Goal: Task Accomplishment & Management: Complete application form

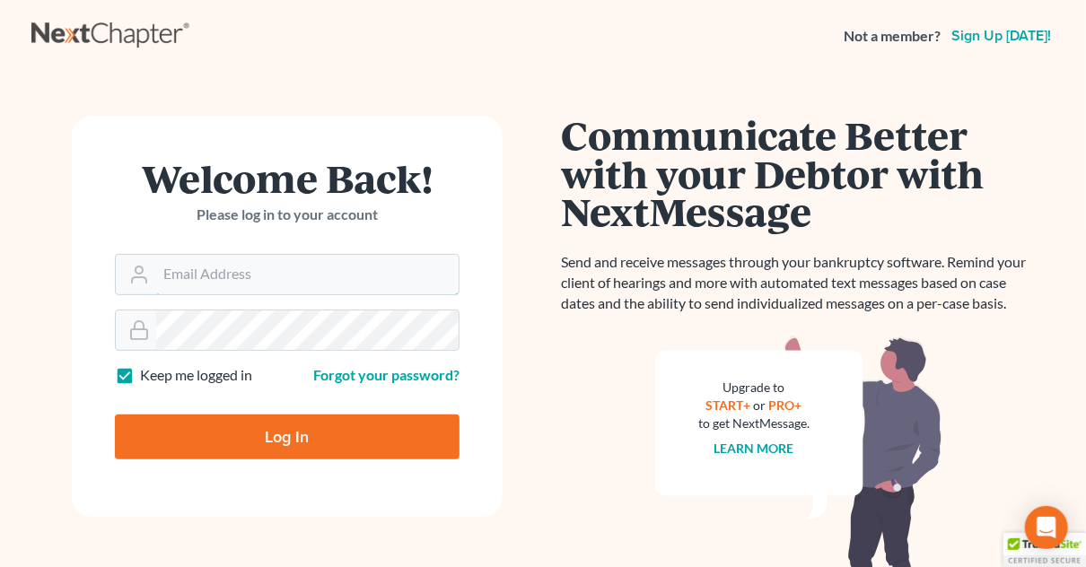
type input "[EMAIL_ADDRESS][DOMAIN_NAME]"
click at [273, 433] on input "Log In" at bounding box center [287, 437] width 345 height 45
type input "Thinking..."
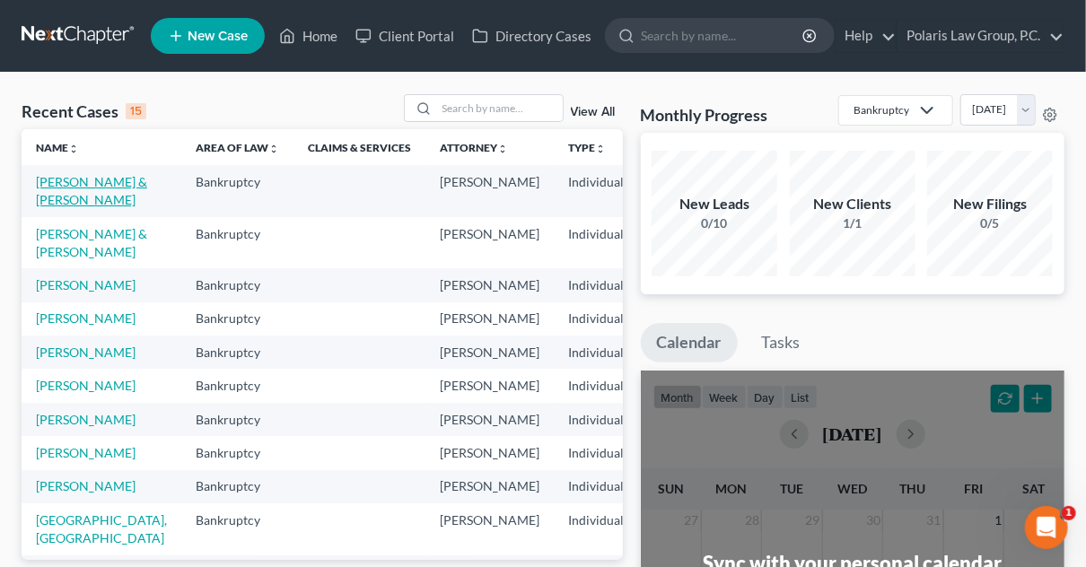
click at [57, 198] on link "[PERSON_NAME] & [PERSON_NAME]" at bounding box center [91, 190] width 111 height 33
select select "4"
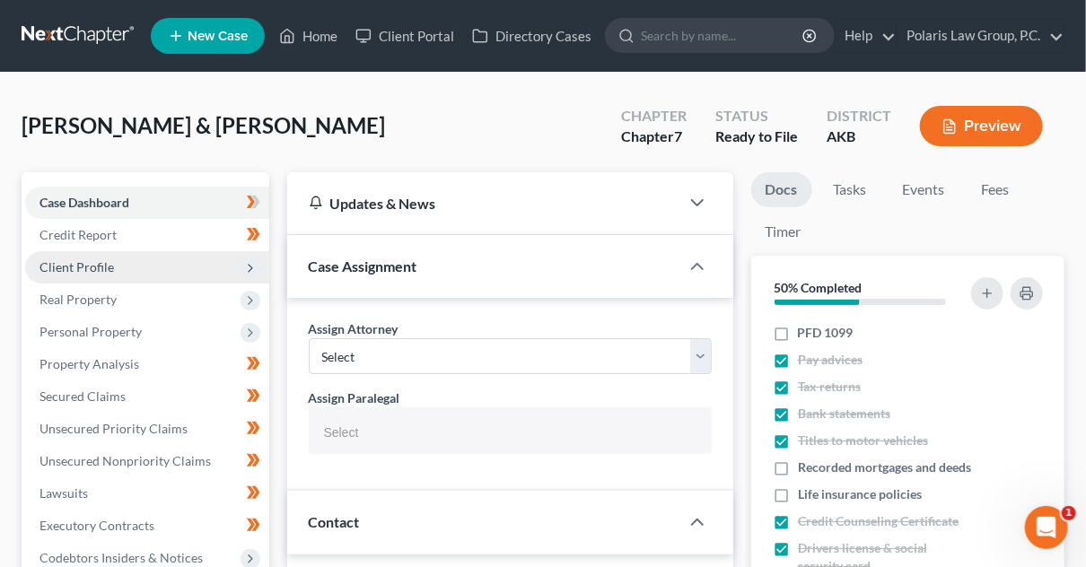
scroll to position [449, 0]
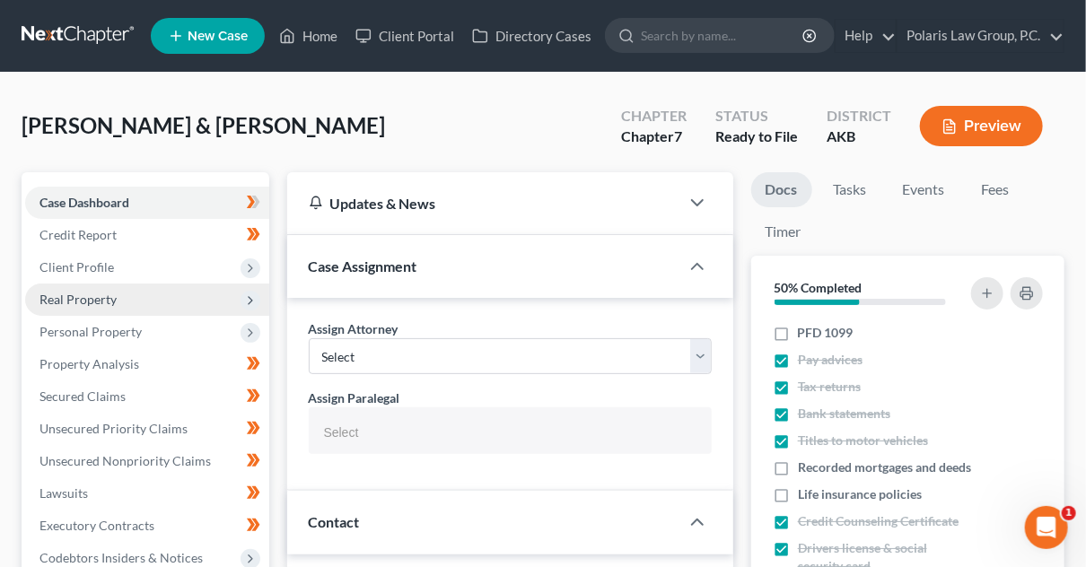
click at [118, 303] on span "Real Property" at bounding box center [147, 300] width 244 height 32
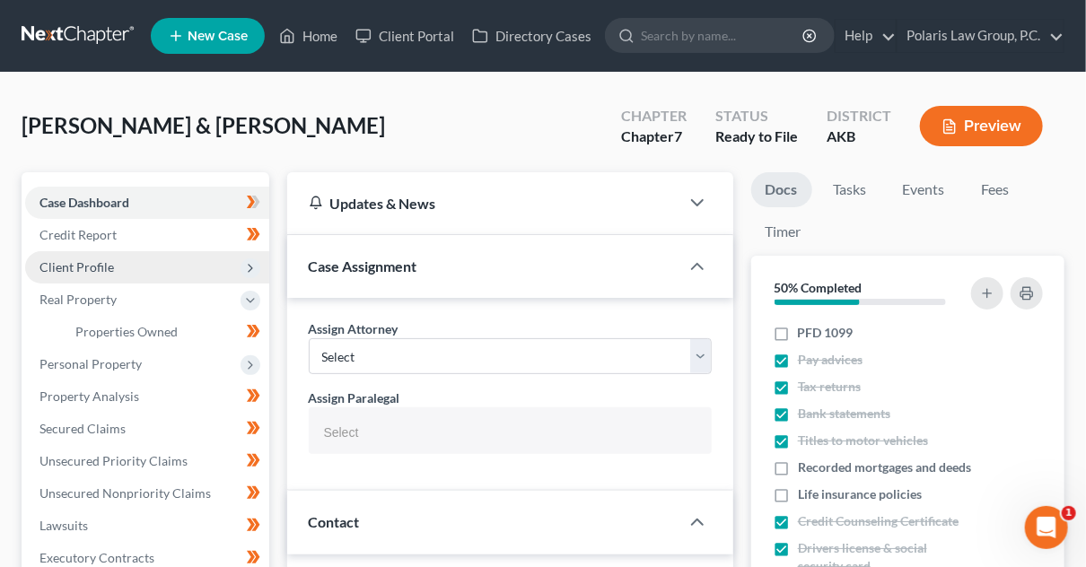
click at [126, 269] on span "Client Profile" at bounding box center [147, 267] width 244 height 32
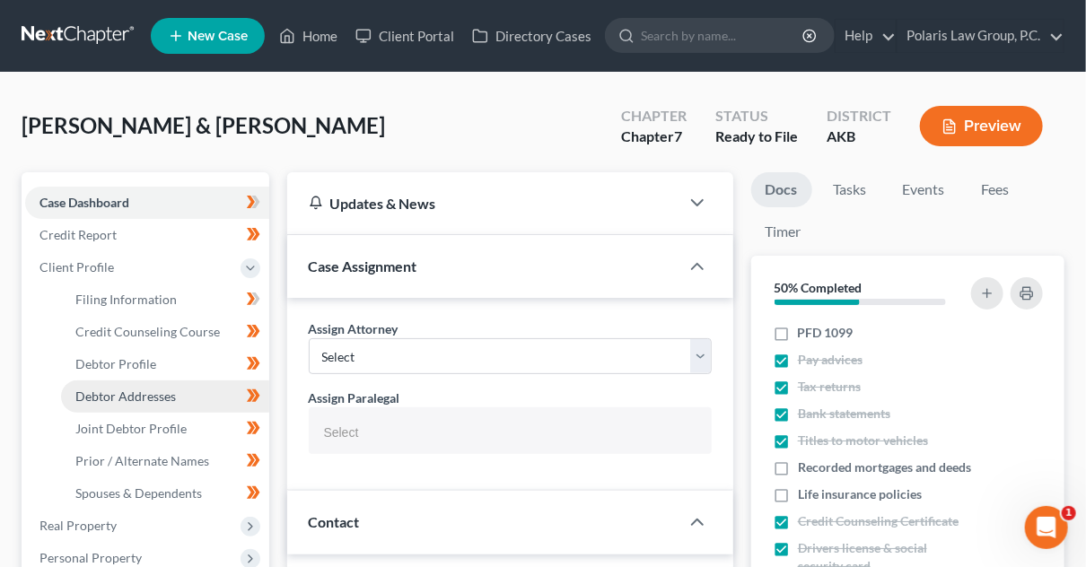
click at [147, 398] on span "Debtor Addresses" at bounding box center [125, 396] width 101 height 15
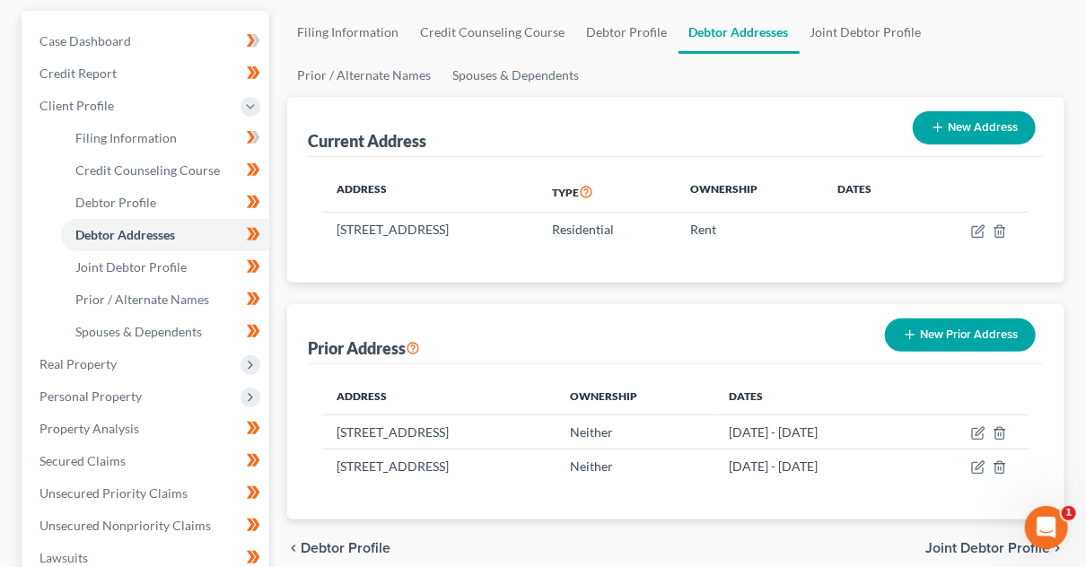
scroll to position [162, 0]
click at [944, 282] on div "Current Address New Address Address Type Ownership Dates [STREET_ADDRESS] Resid…" at bounding box center [676, 308] width 778 height 423
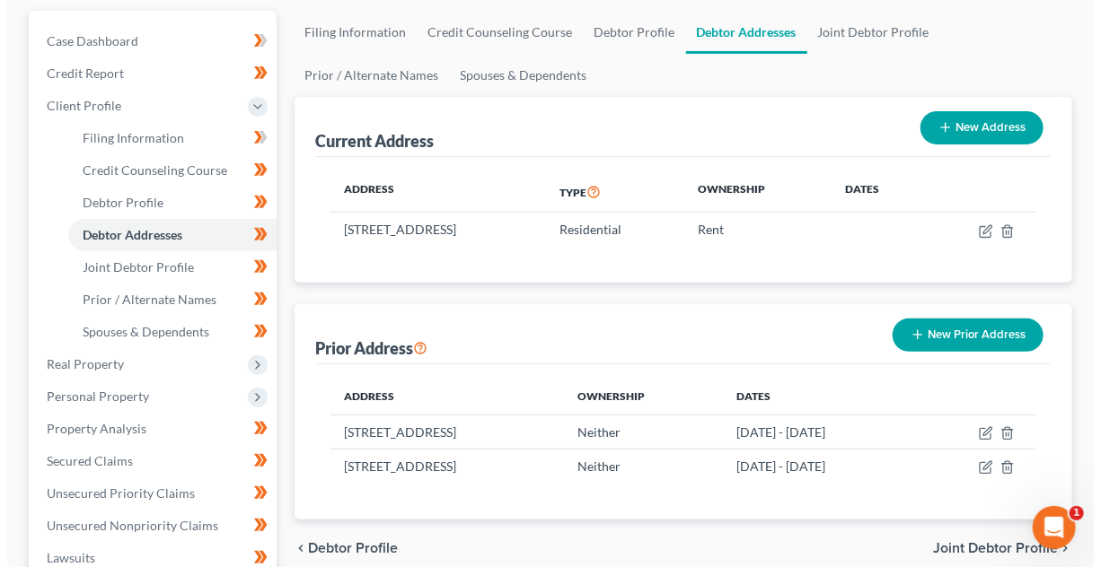
scroll to position [0, 0]
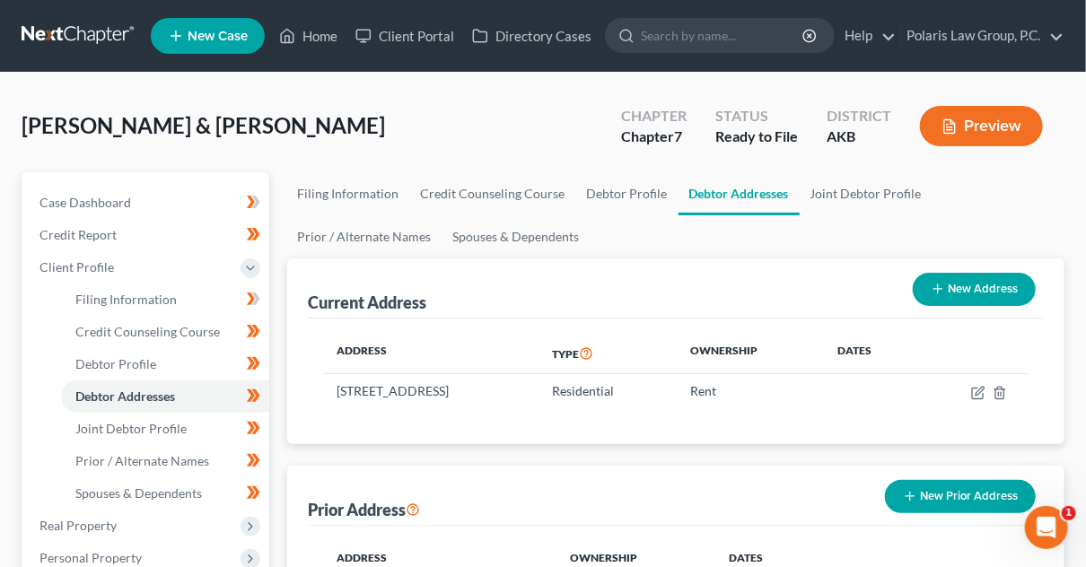
click at [966, 135] on button "Preview" at bounding box center [981, 126] width 123 height 40
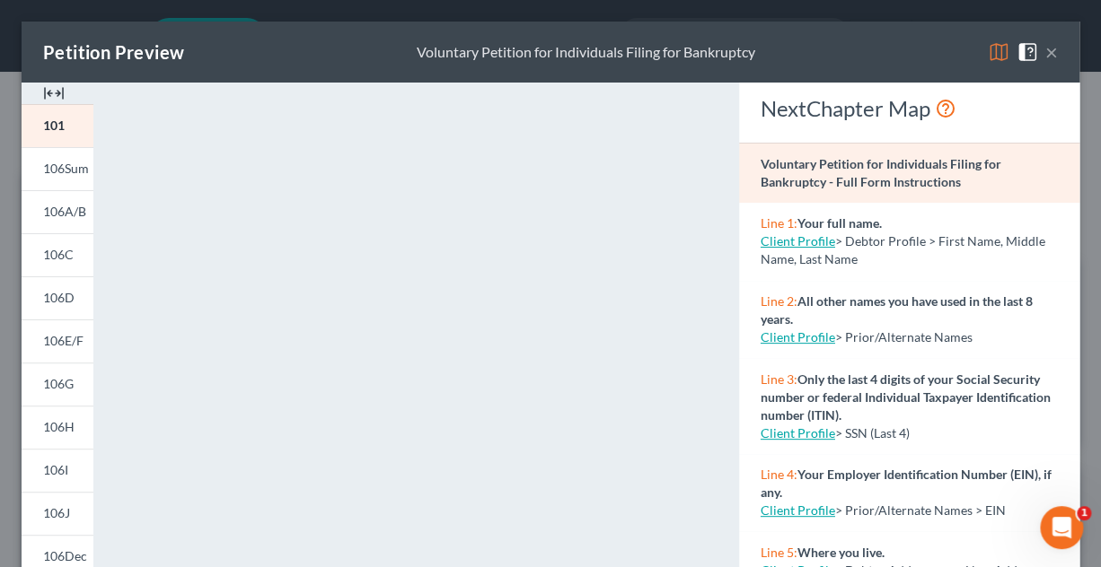
click at [905, 66] on div "Petition Preview Voluntary Petition for Individuals Filing for Bankruptcy ×" at bounding box center [550, 52] width 1057 height 61
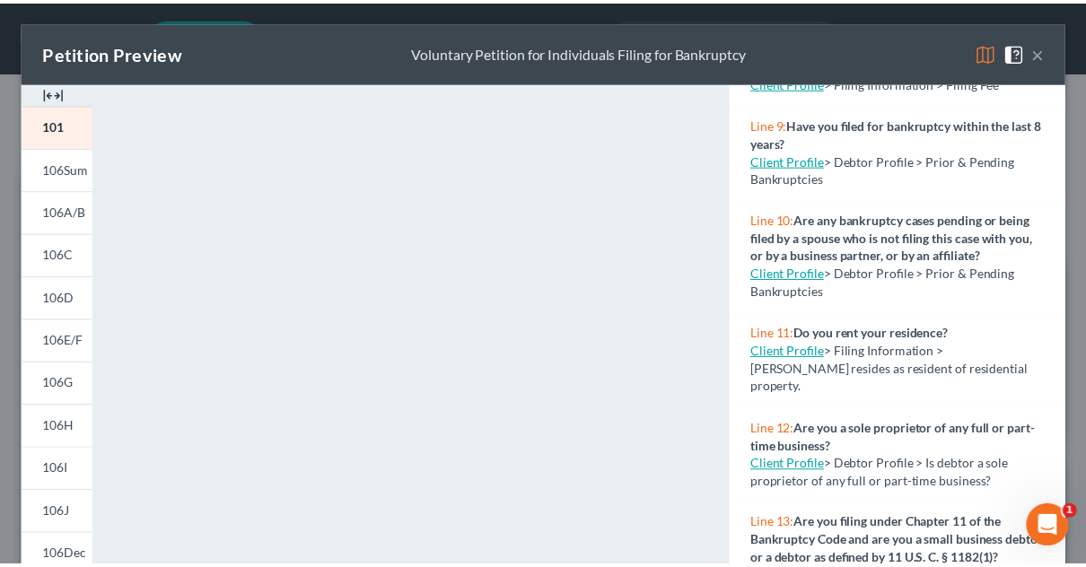
scroll to position [758, 0]
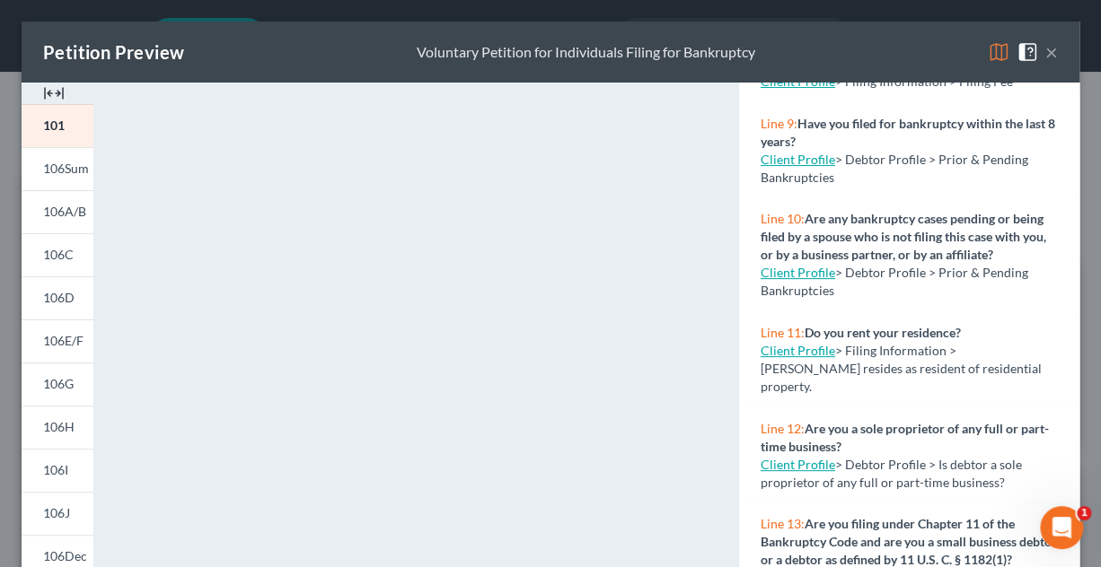
click at [796, 358] on link "Client Profile" at bounding box center [797, 350] width 75 height 15
select select "1"
select select "0"
select select "1"
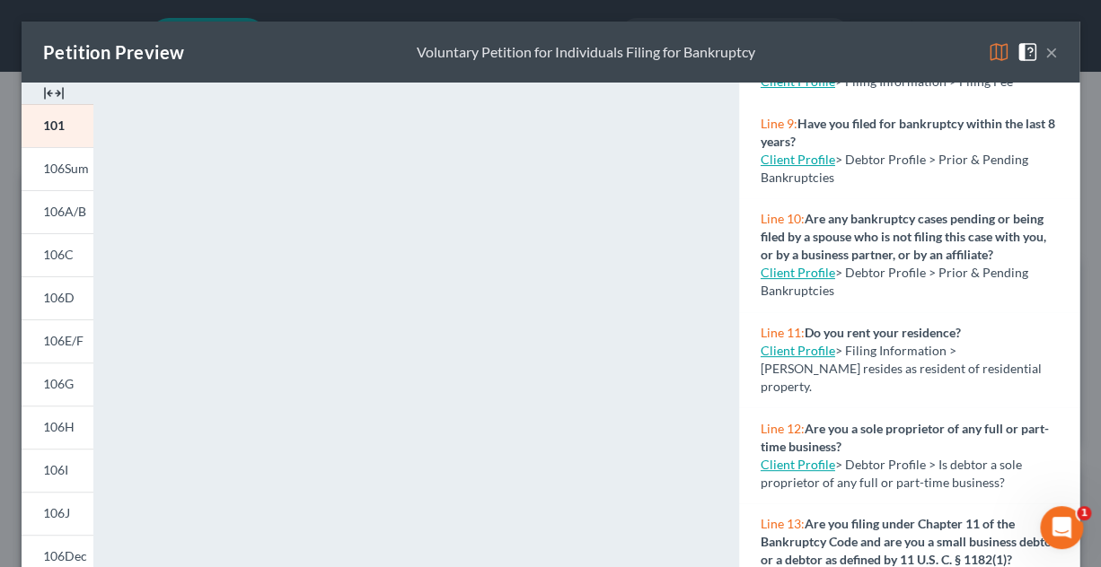
select select "14"
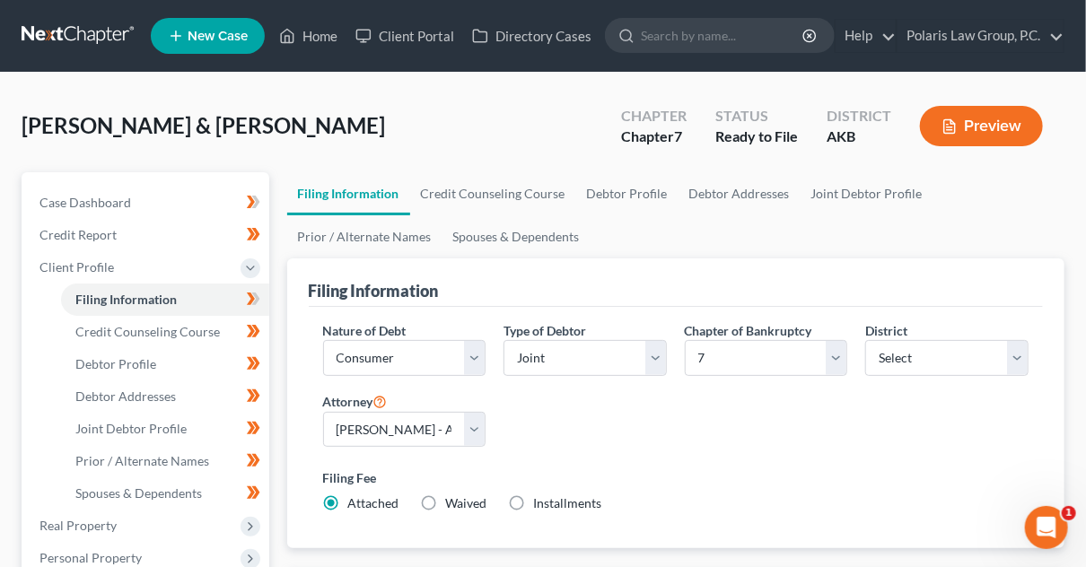
select select "1"
select select "0"
select select "3"
select select "1"
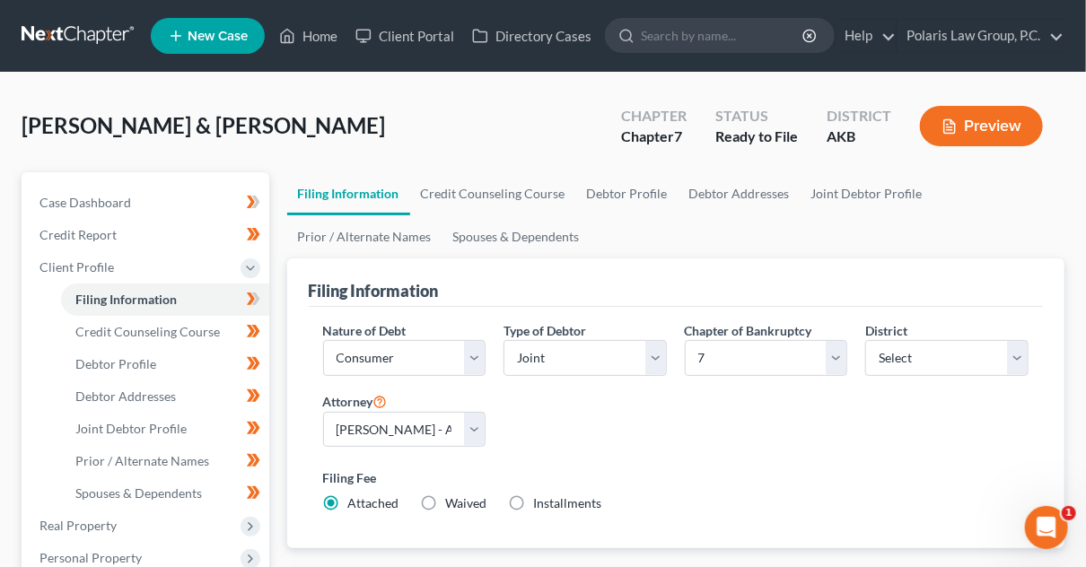
select select "14"
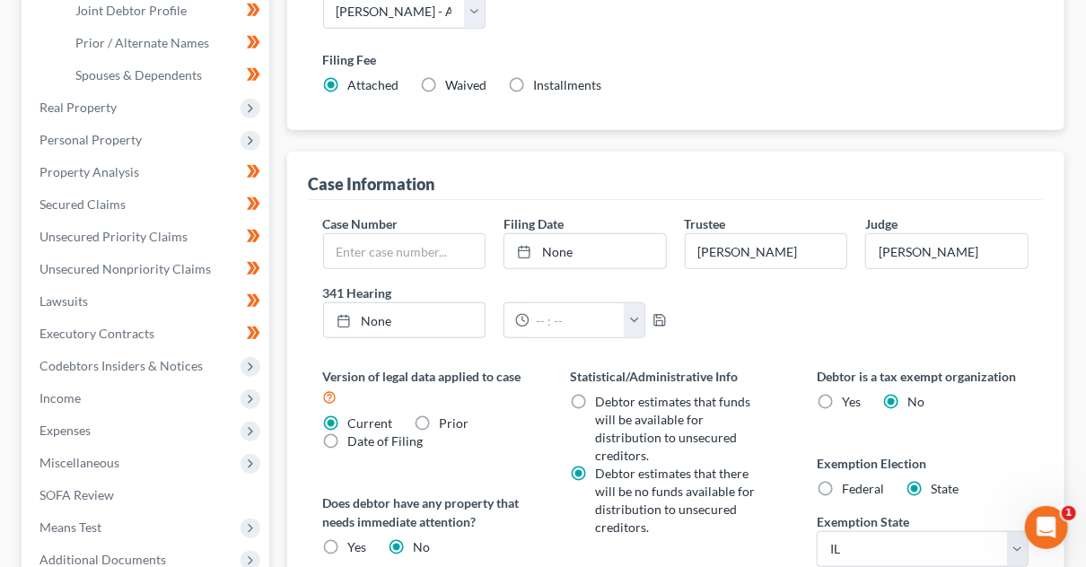
scroll to position [419, 0]
type input "[DATE]"
click at [579, 245] on link "None" at bounding box center [585, 250] width 162 height 34
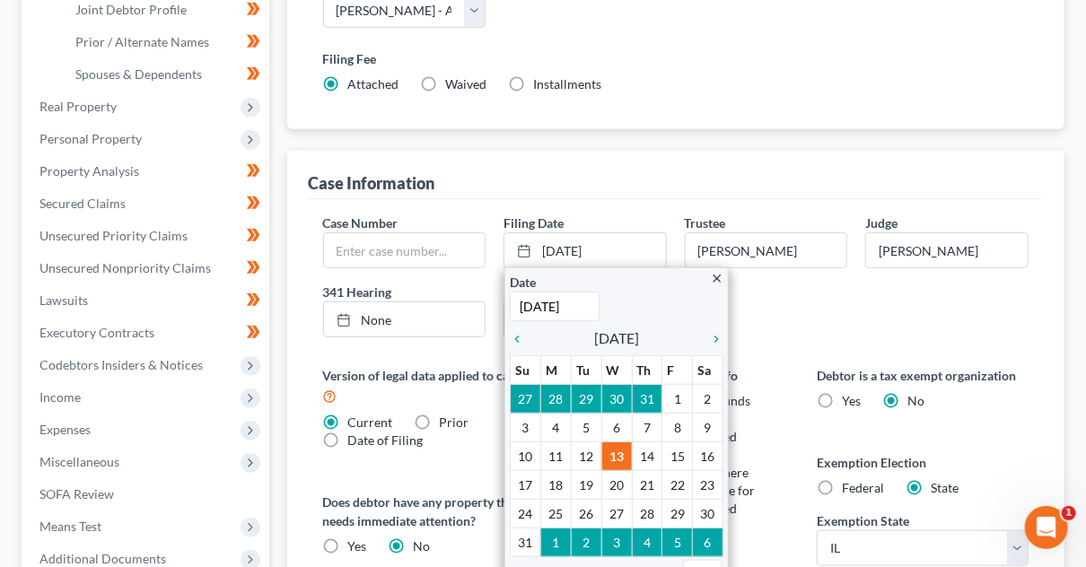
click at [600, 199] on div "Case Number Filing Date [DATE] close Date [DATE] Time 12:00 AM chevron_left [DA…" at bounding box center [676, 494] width 735 height 591
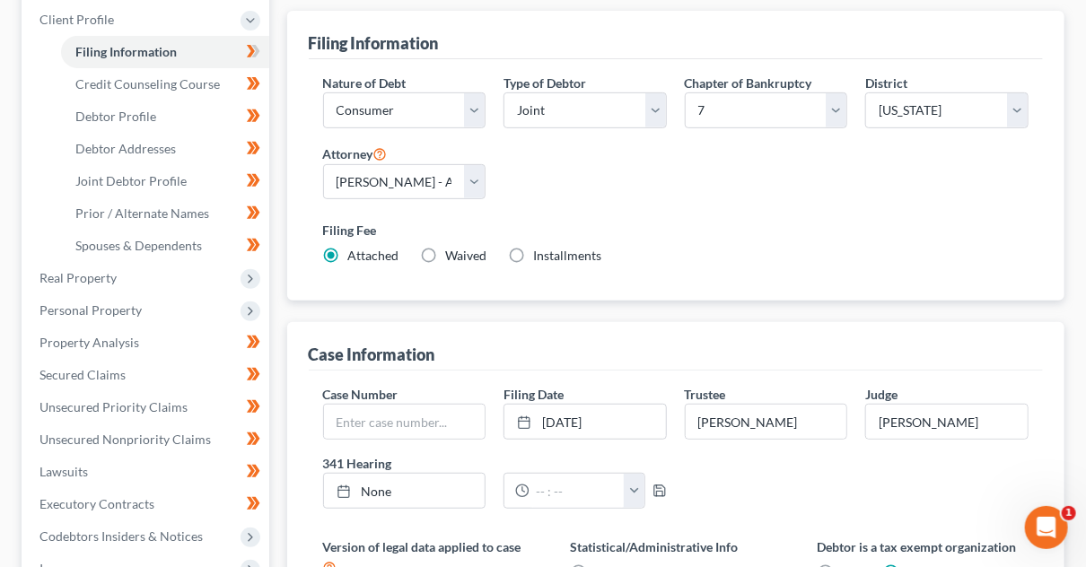
scroll to position [0, 0]
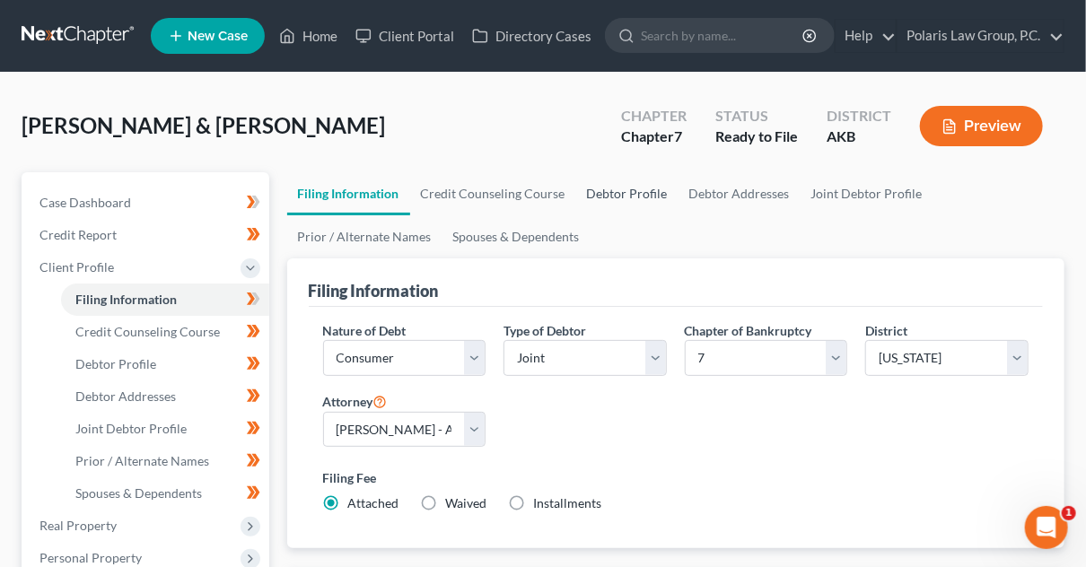
click at [601, 179] on link "Debtor Profile" at bounding box center [627, 193] width 102 height 43
select select "1"
select select "4"
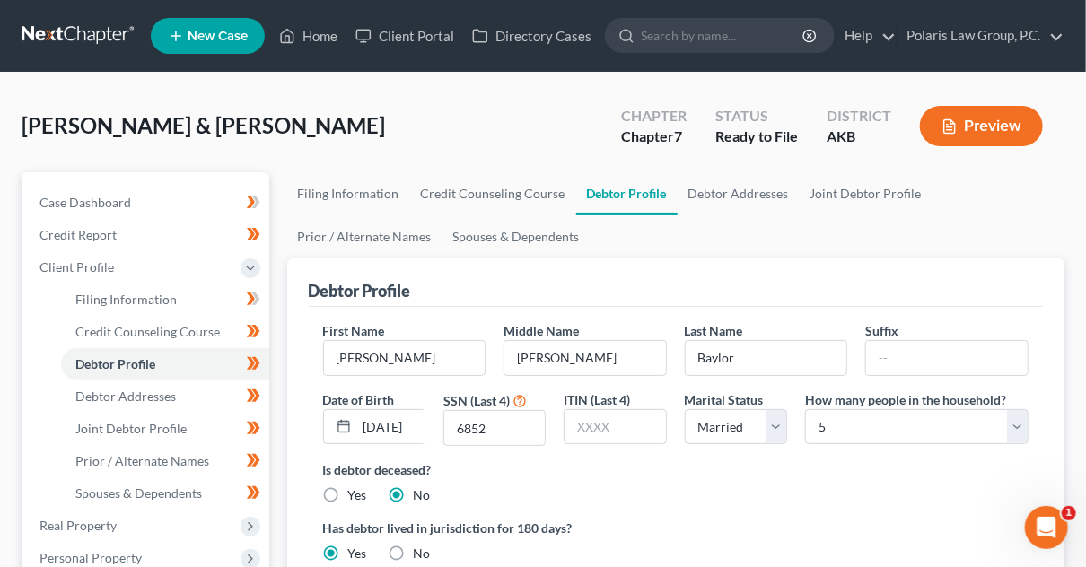
radio input "true"
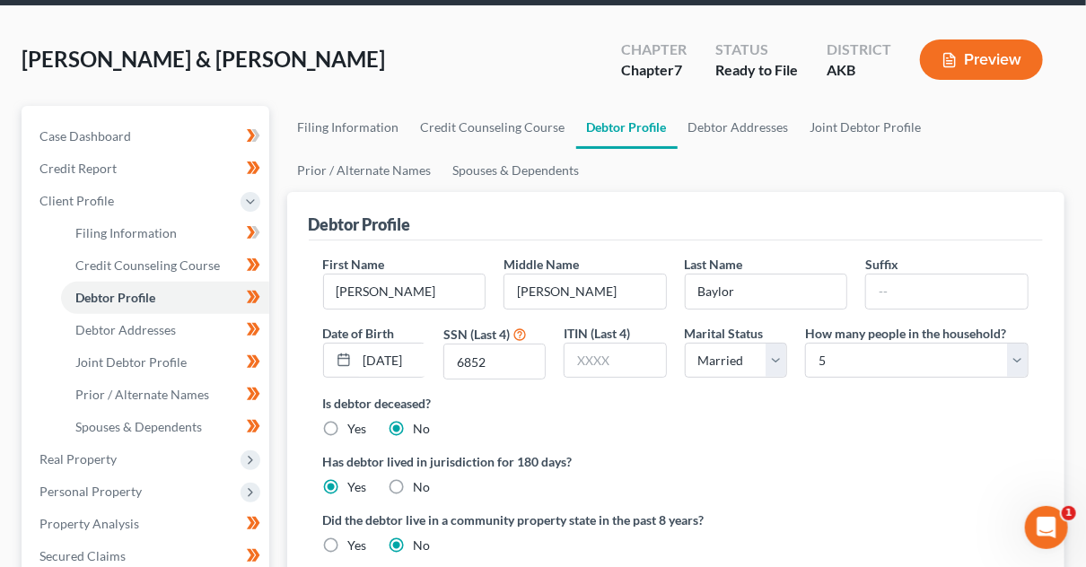
scroll to position [65, 0]
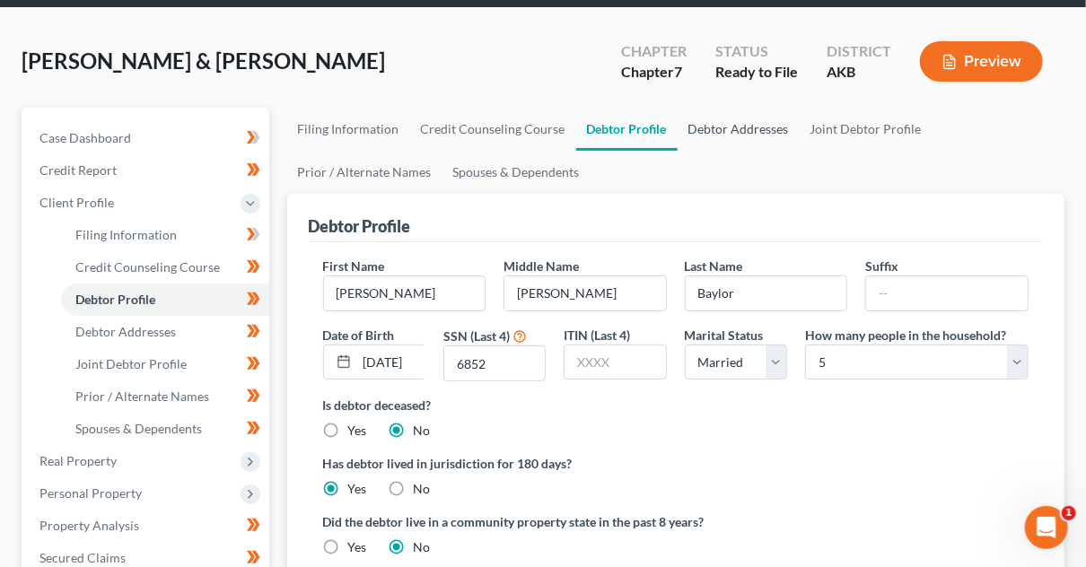
click at [732, 130] on link "Debtor Addresses" at bounding box center [739, 129] width 122 height 43
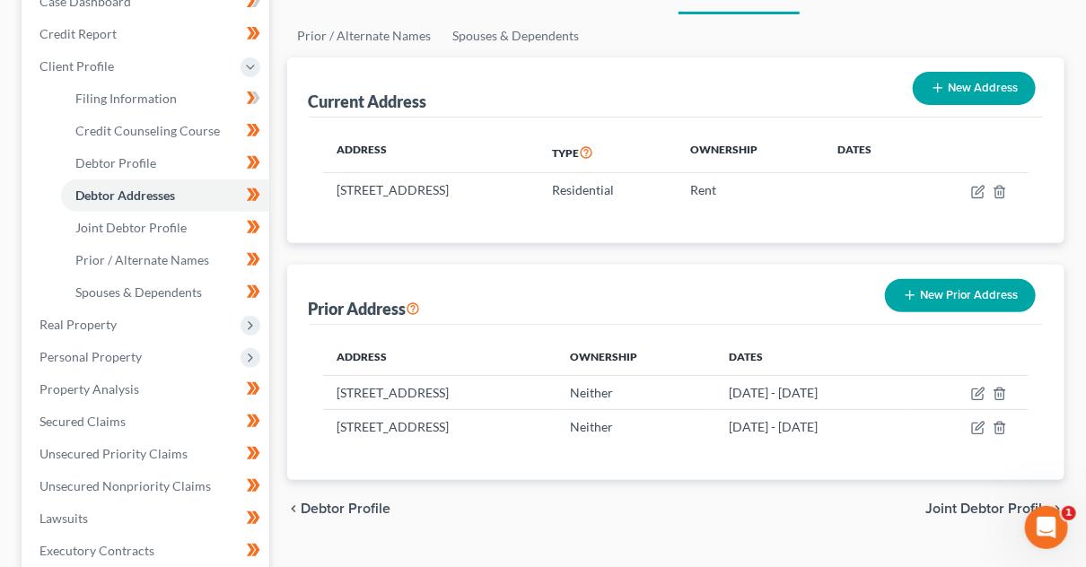
scroll to position [207, 0]
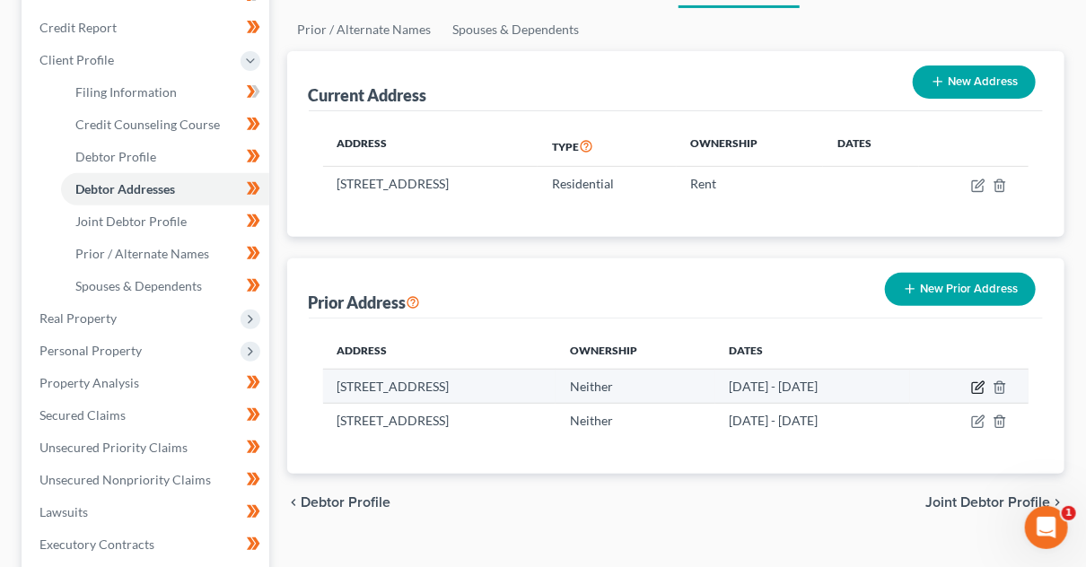
click at [975, 387] on icon "button" at bounding box center [978, 388] width 14 height 14
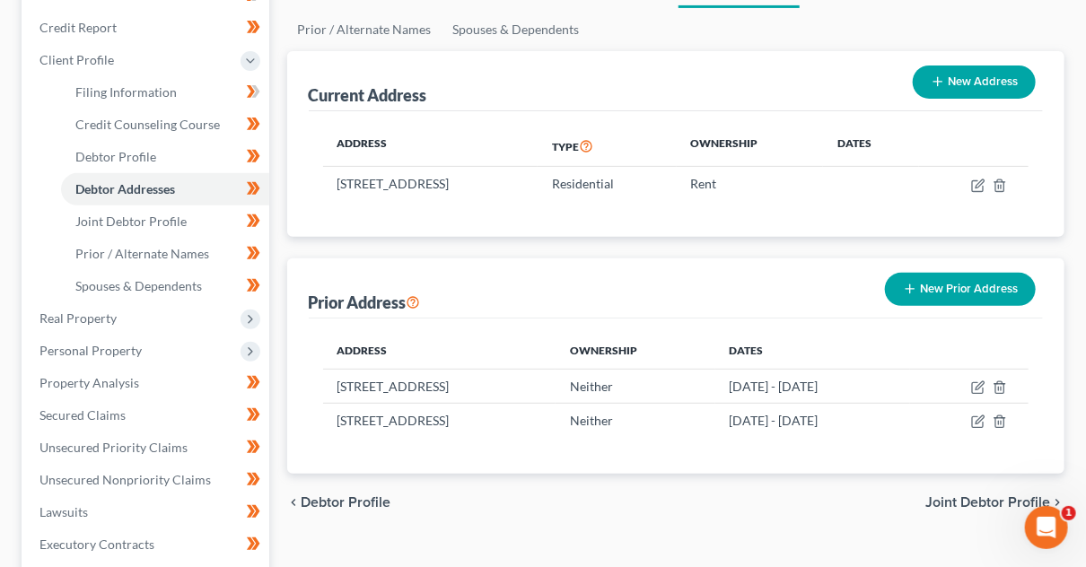
select select "14"
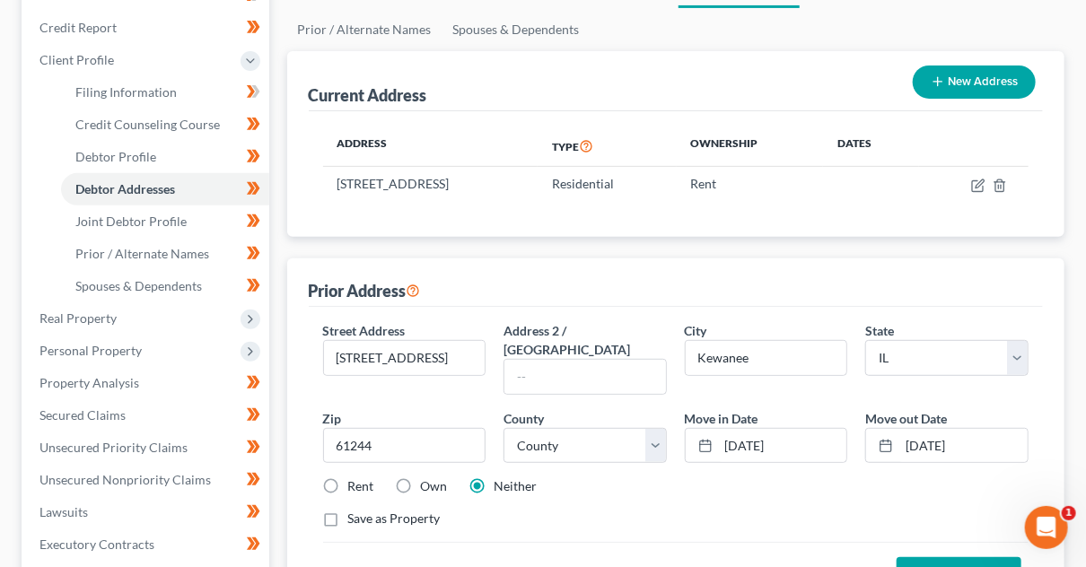
click at [868, 558] on button "Cancel" at bounding box center [857, 576] width 79 height 36
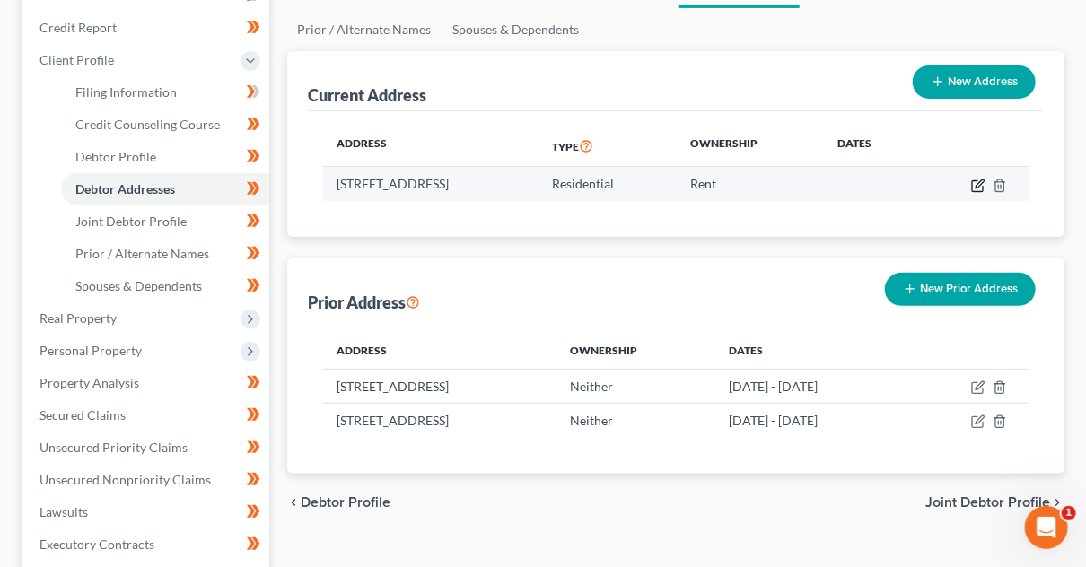
click at [978, 182] on icon "button" at bounding box center [980, 184] width 8 height 8
select select "1"
select select "0"
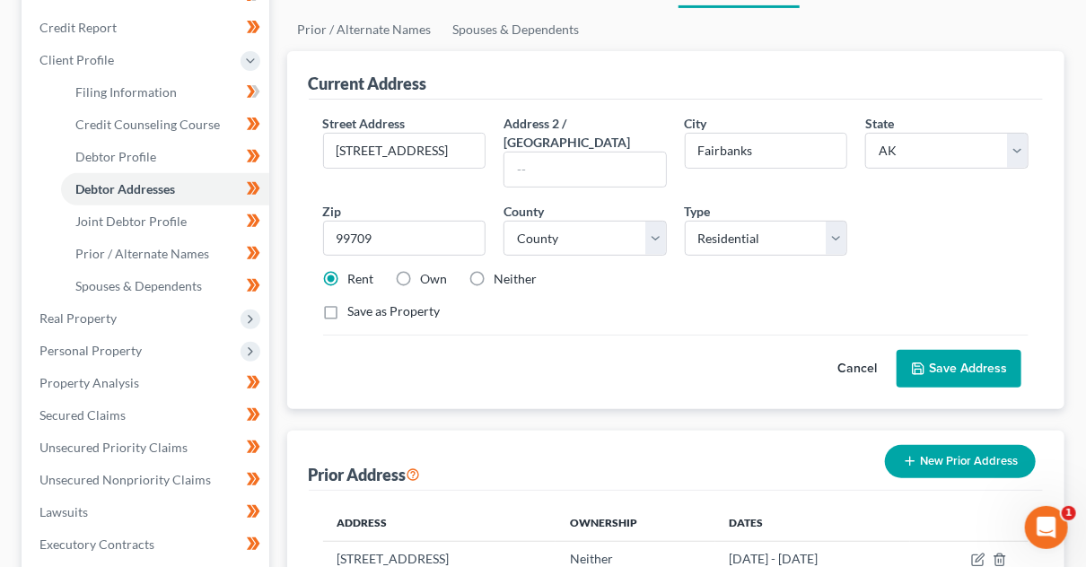
click at [861, 351] on button "Cancel" at bounding box center [857, 369] width 79 height 36
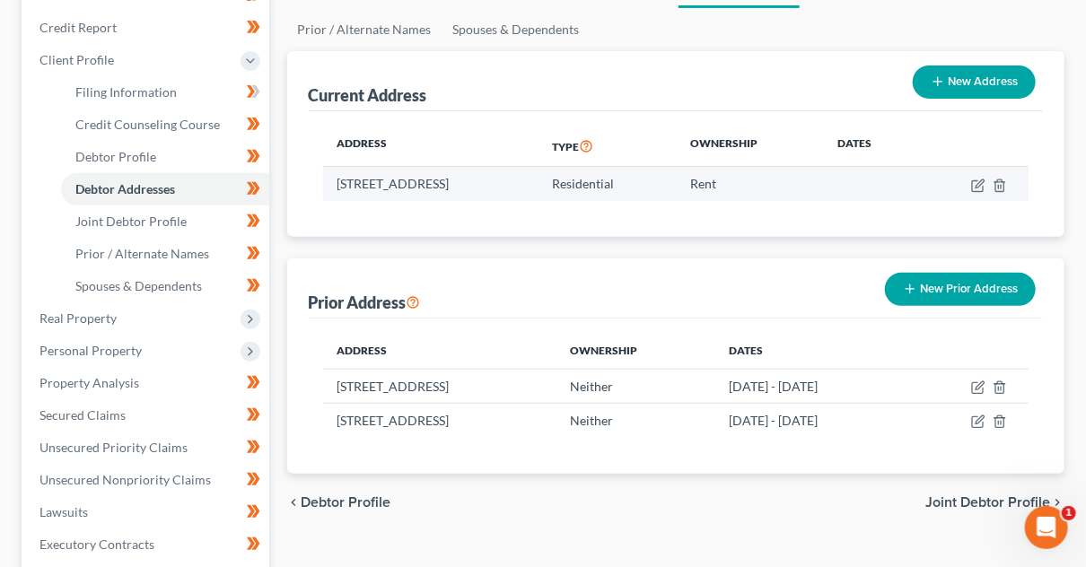
scroll to position [0, 0]
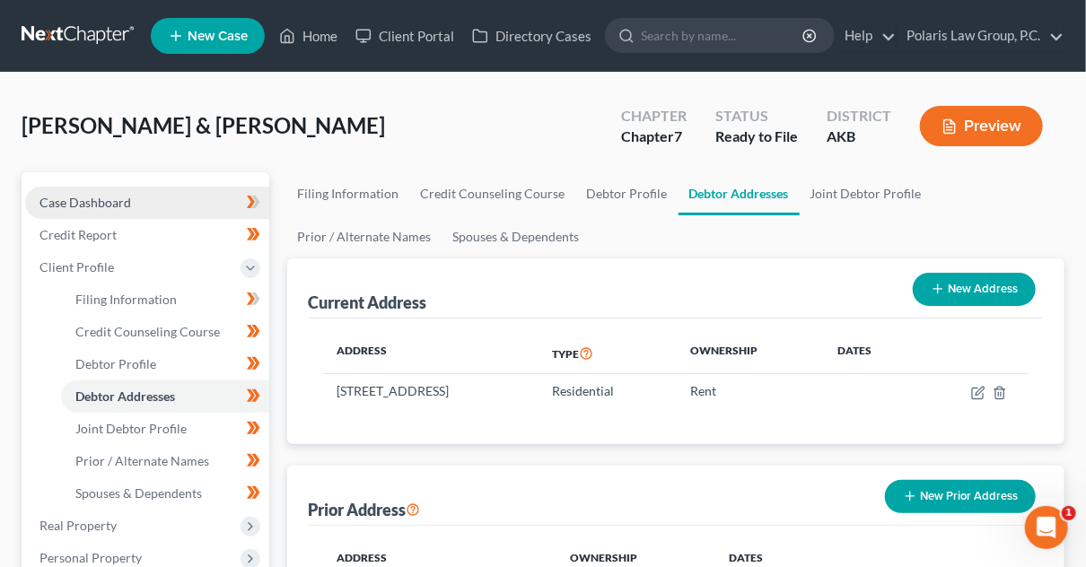
click at [169, 200] on link "Case Dashboard" at bounding box center [147, 203] width 244 height 32
select select "1"
select select "4"
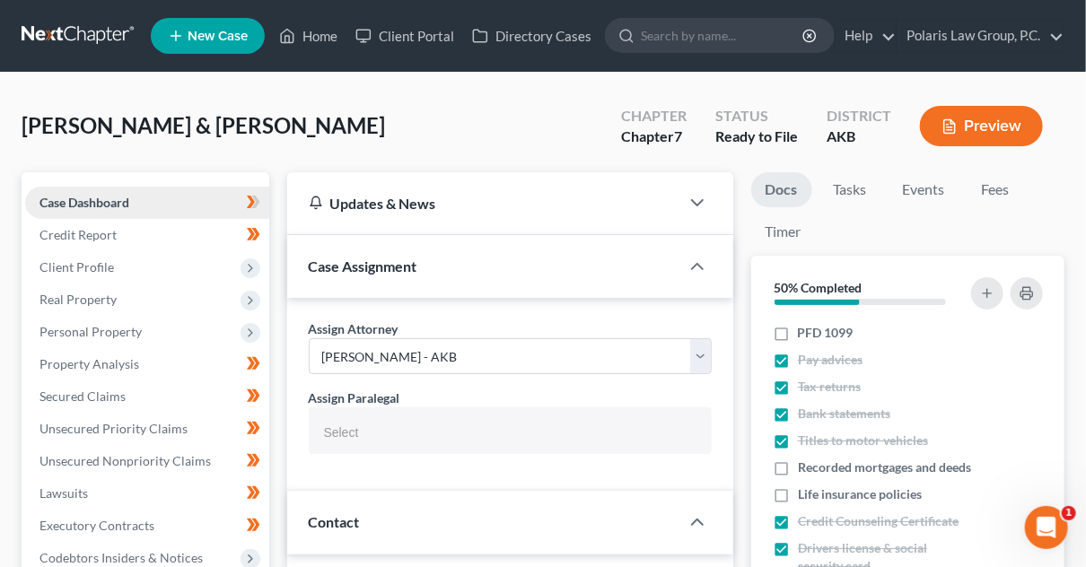
scroll to position [449, 0]
click at [154, 262] on span "Client Profile" at bounding box center [147, 267] width 244 height 32
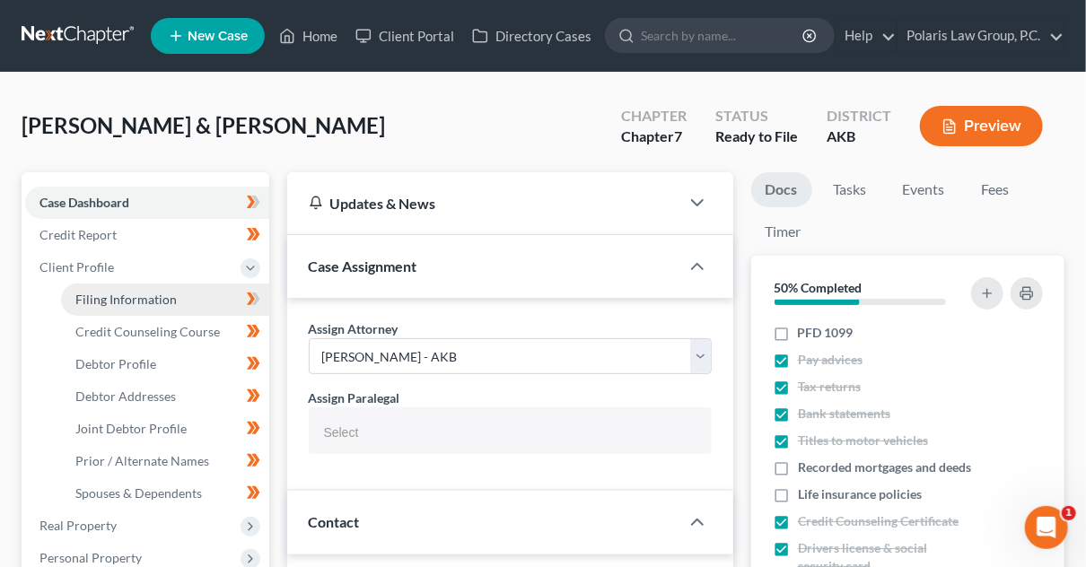
click at [201, 306] on link "Filing Information" at bounding box center [165, 300] width 208 height 32
select select "1"
select select "0"
select select "3"
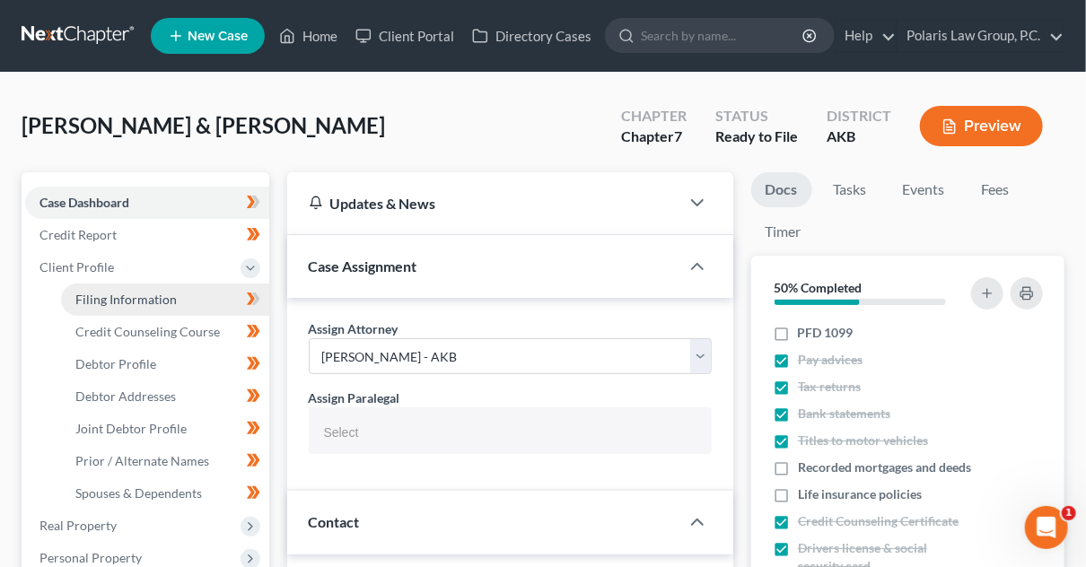
select select "1"
select select "14"
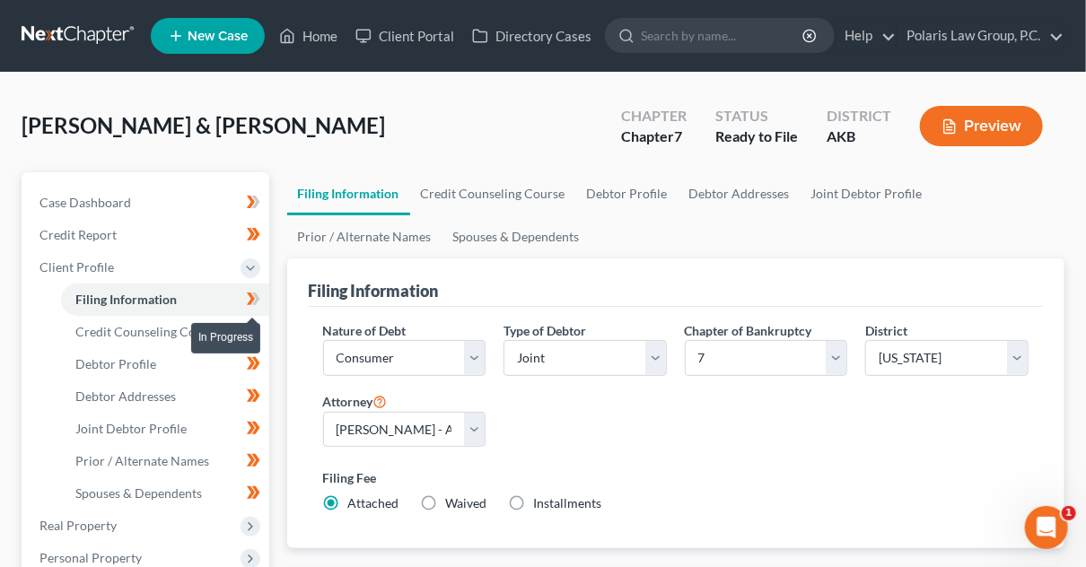
click at [259, 300] on icon at bounding box center [253, 299] width 13 height 22
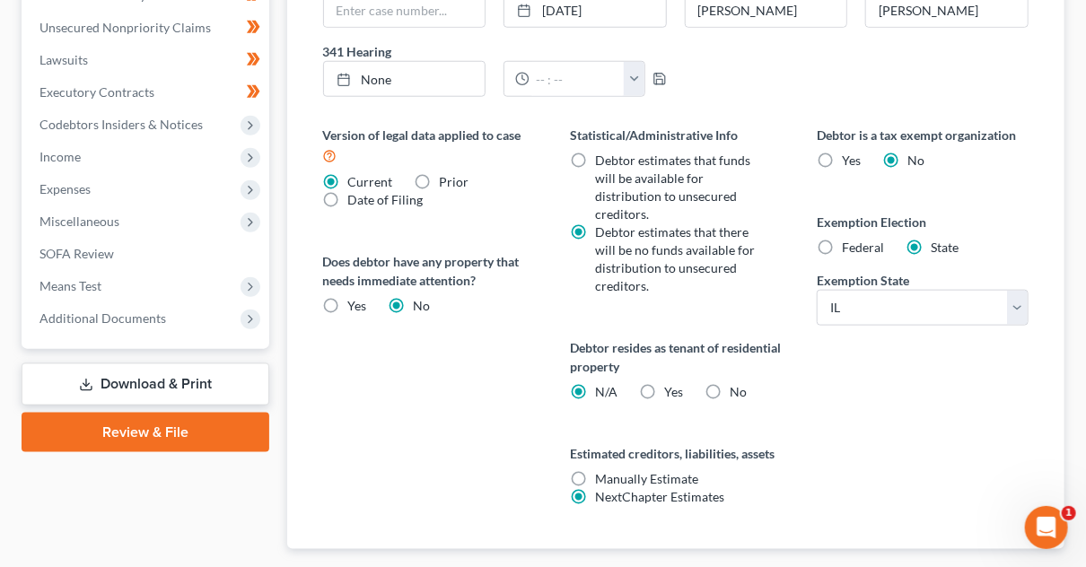
scroll to position [657, 0]
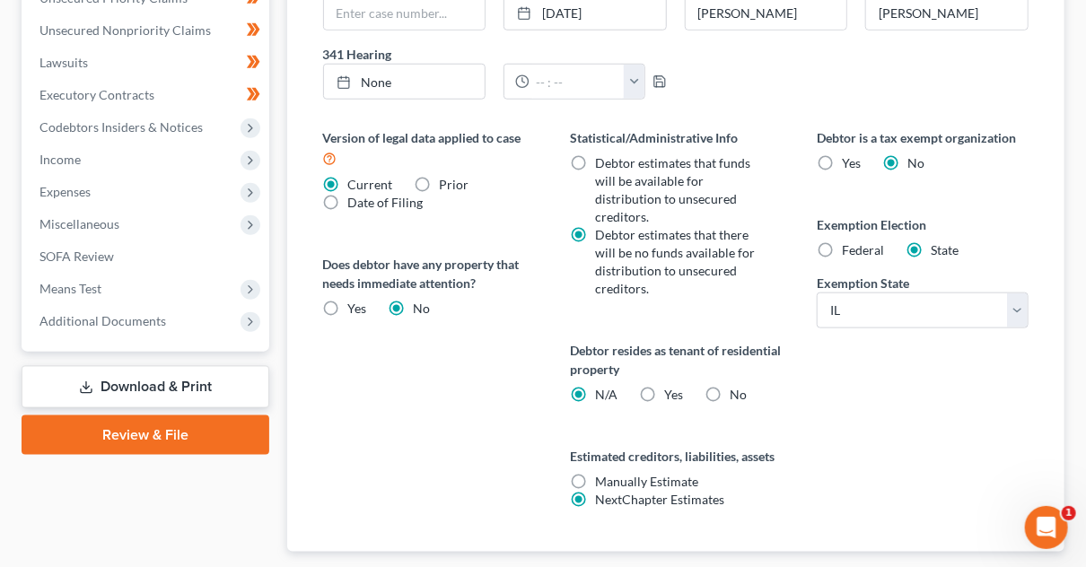
click at [664, 392] on label "Yes Yes" at bounding box center [673, 395] width 19 height 18
click at [671, 392] on input "Yes Yes" at bounding box center [677, 392] width 12 height 12
radio input "true"
radio input "false"
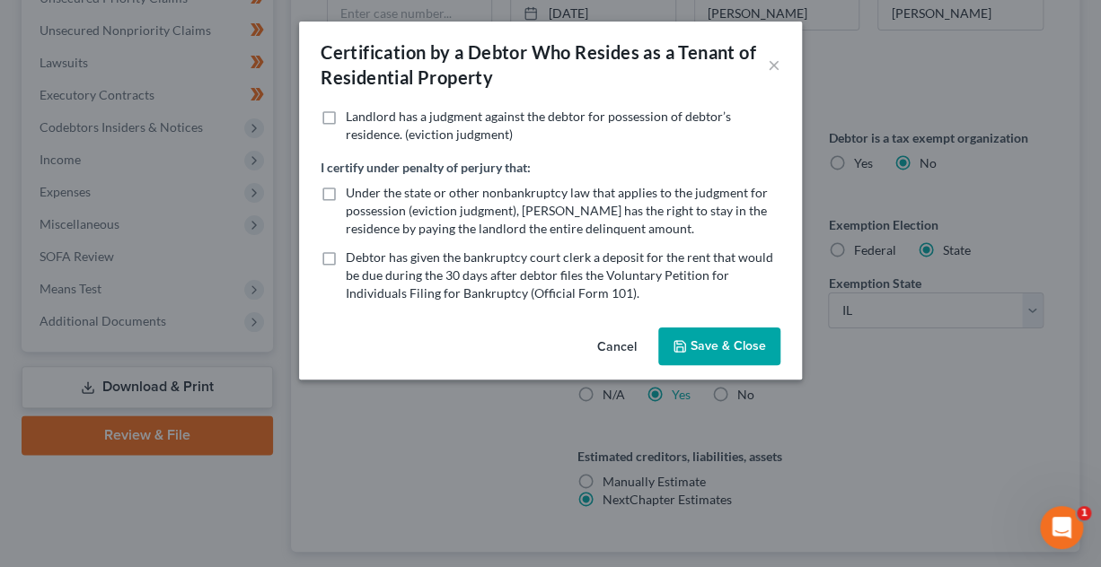
click at [492, 195] on span "Under the state or other nonbankruptcy law that applies to the judgment for pos…" at bounding box center [557, 210] width 422 height 51
click at [364, 195] on input "Under the state or other nonbankruptcy law that applies to the judgment for pos…" at bounding box center [359, 190] width 12 height 12
checkbox input "true"
click at [734, 347] on button "Save & Close" at bounding box center [719, 347] width 122 height 38
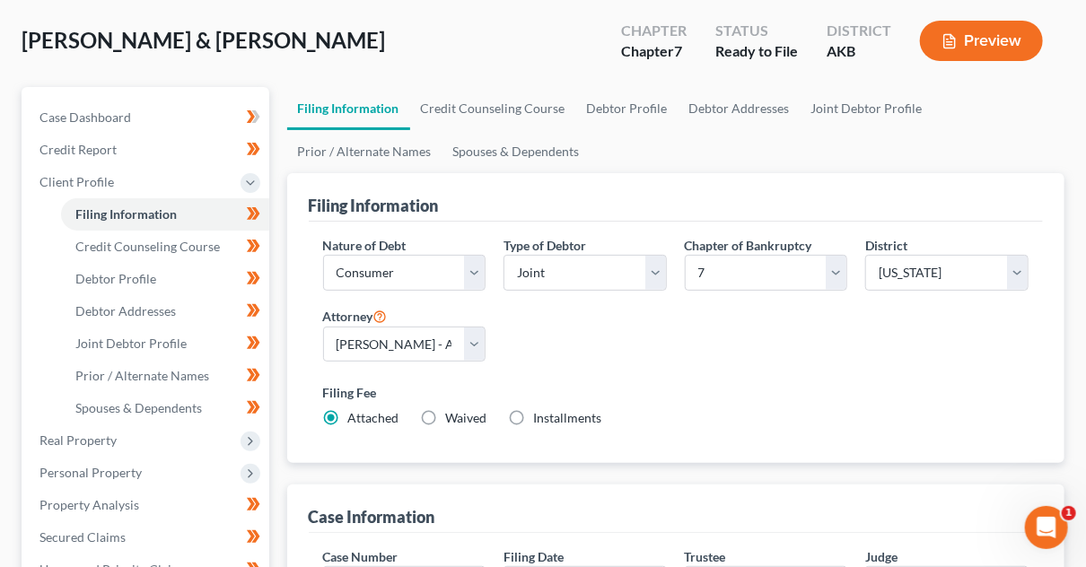
scroll to position [83, 0]
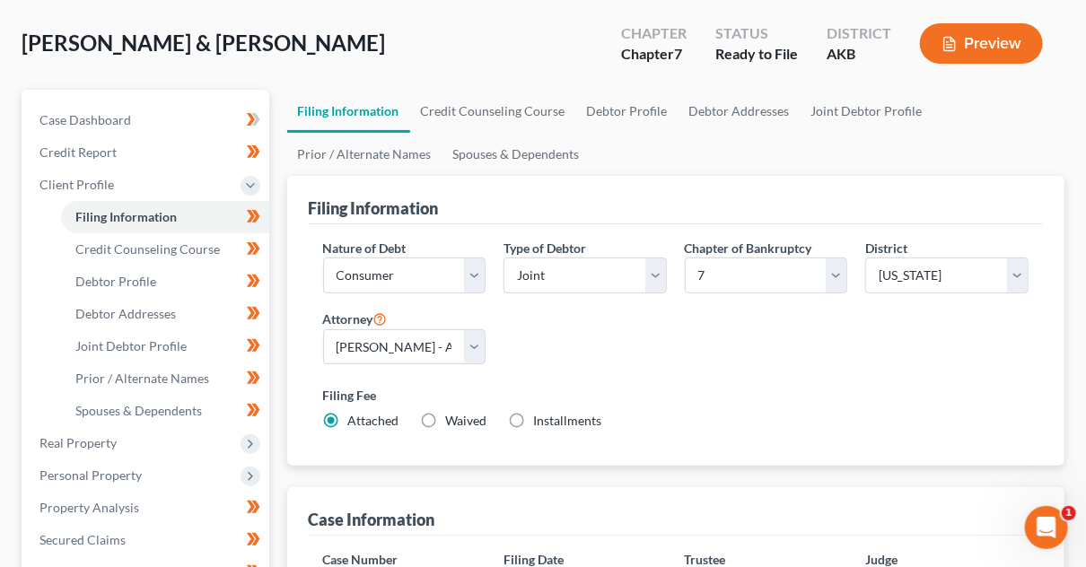
click at [985, 56] on button "Preview" at bounding box center [981, 43] width 123 height 40
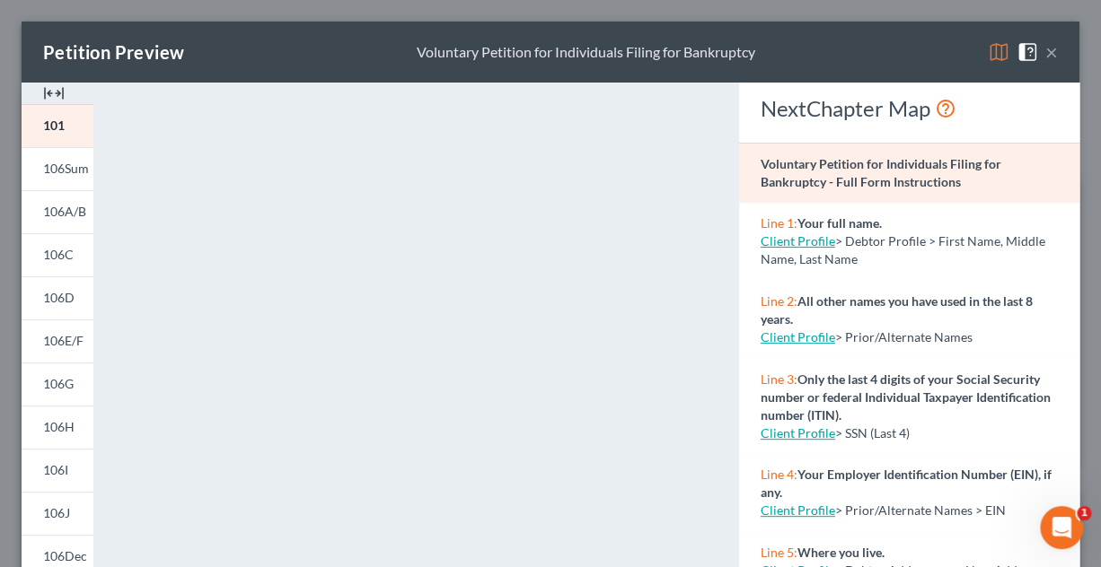
click at [1045, 53] on button "×" at bounding box center [1051, 52] width 13 height 22
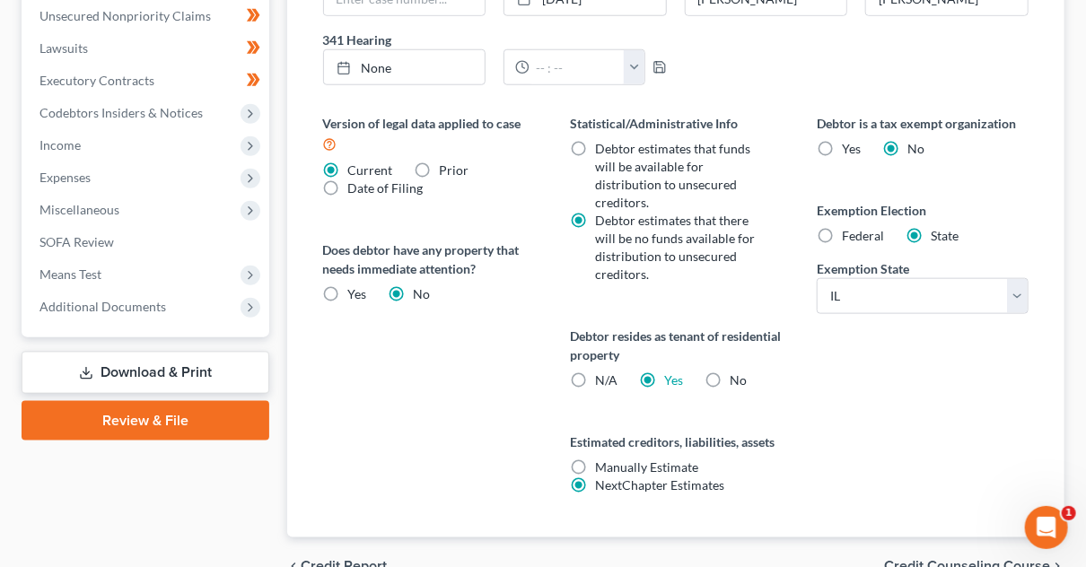
scroll to position [671, 0]
click at [602, 373] on span "N/A" at bounding box center [606, 380] width 22 height 15
click at [602, 373] on input "N/A" at bounding box center [608, 378] width 12 height 12
radio input "true"
radio input "false"
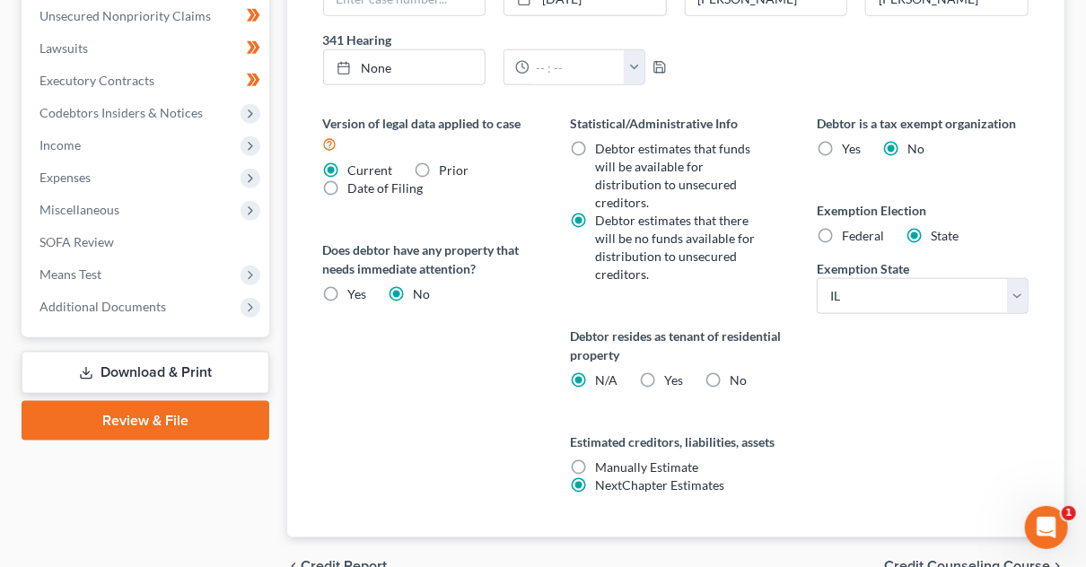
click at [522, 417] on div "Version of legal data applied to case Current Prior Date of Filing Legal data v…" at bounding box center [428, 326] width 247 height 424
drag, startPoint x: 522, startPoint y: 417, endPoint x: 492, endPoint y: 419, distance: 29.7
click at [492, 419] on div "Version of legal data applied to case Current Prior Date of Filing Legal data v…" at bounding box center [428, 326] width 247 height 424
click at [730, 376] on label "No" at bounding box center [738, 381] width 17 height 18
click at [737, 376] on input "No" at bounding box center [743, 378] width 12 height 12
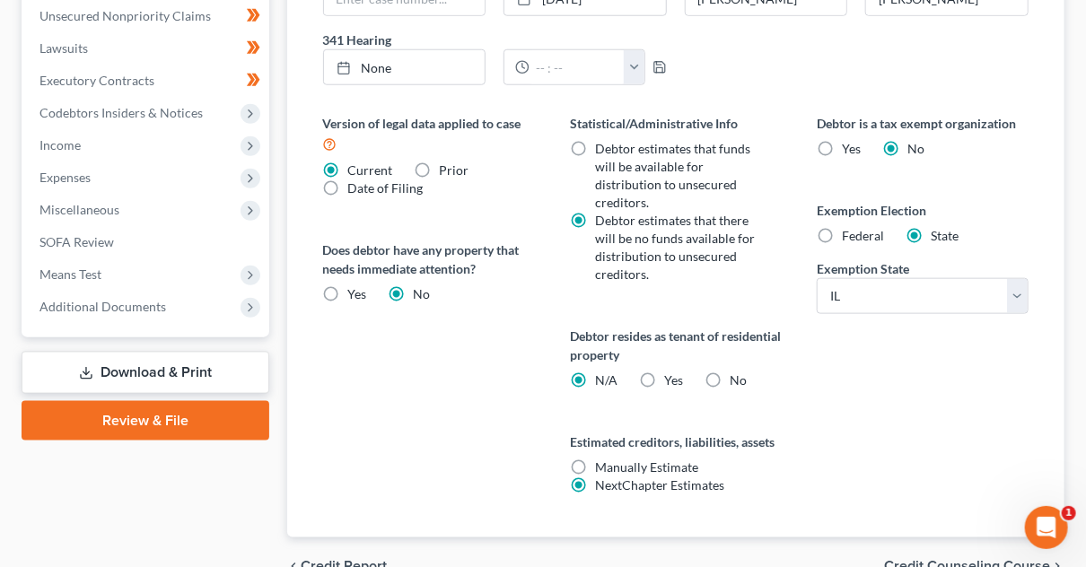
radio input "true"
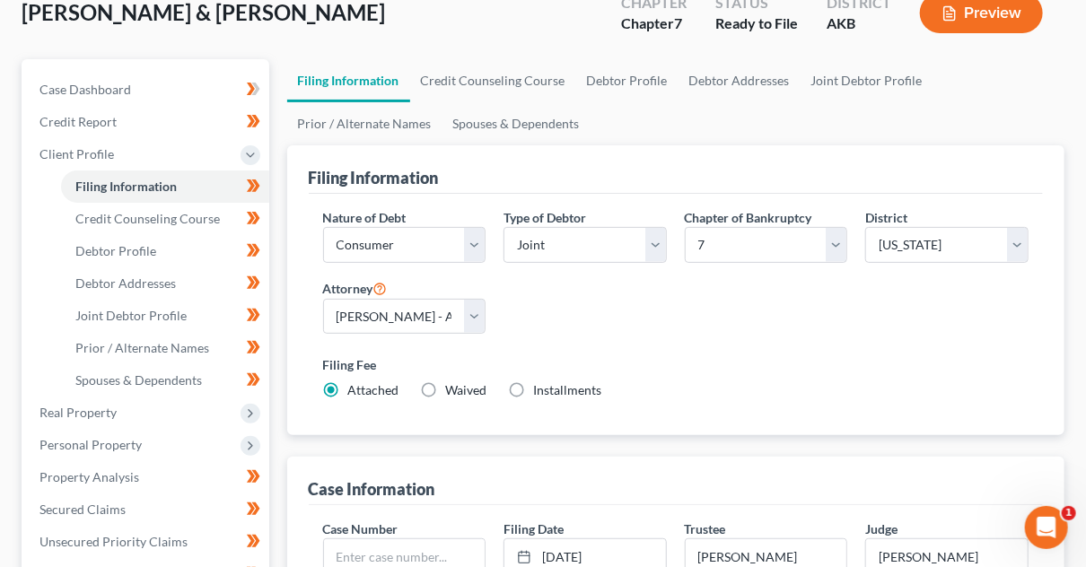
scroll to position [114, 0]
click at [966, 4] on button "Preview" at bounding box center [981, 12] width 123 height 40
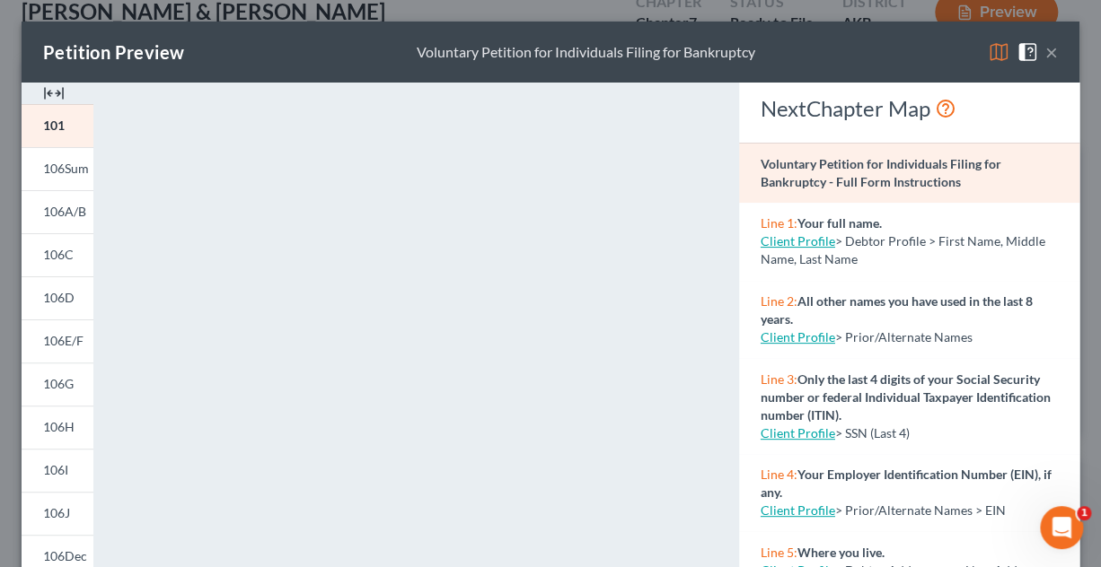
click at [1045, 57] on button "×" at bounding box center [1051, 52] width 13 height 22
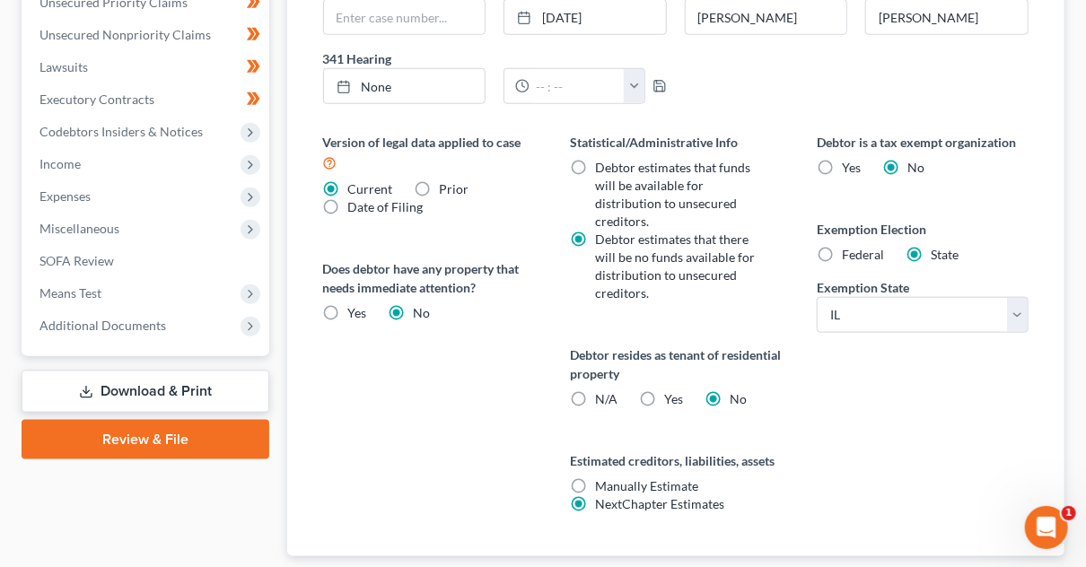
scroll to position [653, 0]
click at [593, 392] on div "N/A" at bounding box center [594, 399] width 48 height 18
click at [595, 396] on label "N/A" at bounding box center [606, 399] width 22 height 18
click at [602, 396] on input "N/A" at bounding box center [608, 396] width 12 height 12
radio input "true"
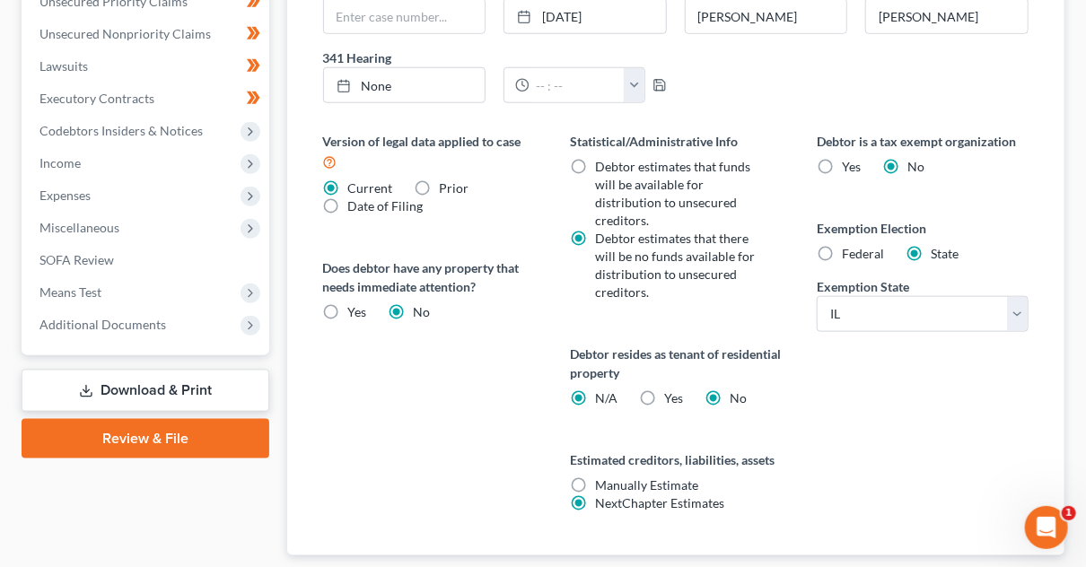
radio input "false"
click at [535, 405] on div "Version of legal data applied to case Current Prior Date of Filing Legal data v…" at bounding box center [428, 344] width 247 height 424
drag, startPoint x: 535, startPoint y: 405, endPoint x: 496, endPoint y: 416, distance: 40.1
click at [496, 416] on div "Version of legal data applied to case Current Prior Date of Filing Legal data v…" at bounding box center [428, 344] width 247 height 424
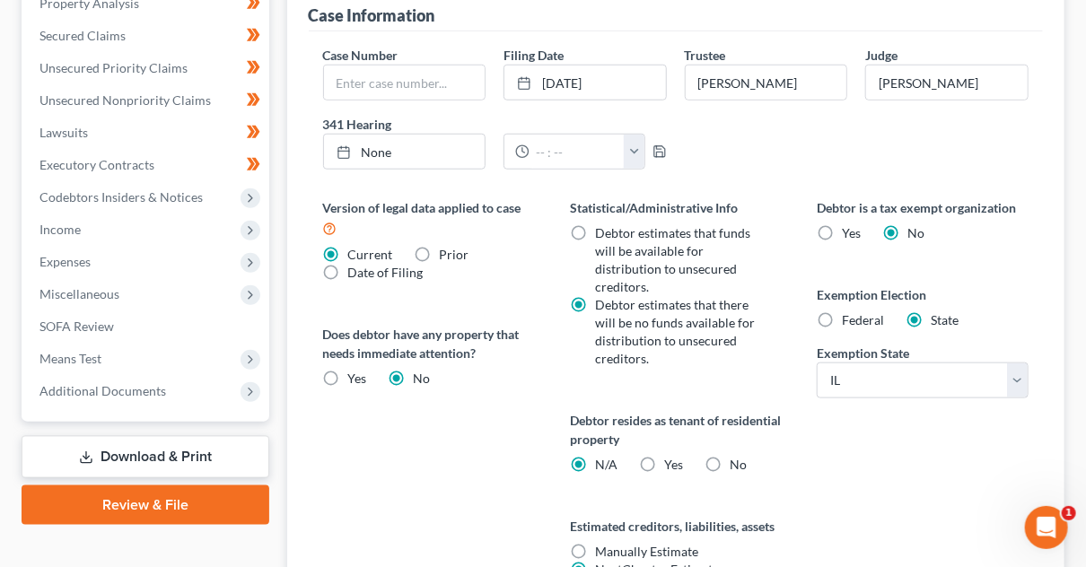
scroll to position [588, 0]
click at [664, 460] on label "Yes Yes" at bounding box center [673, 464] width 19 height 18
click at [671, 460] on input "Yes Yes" at bounding box center [677, 461] width 12 height 12
radio input "true"
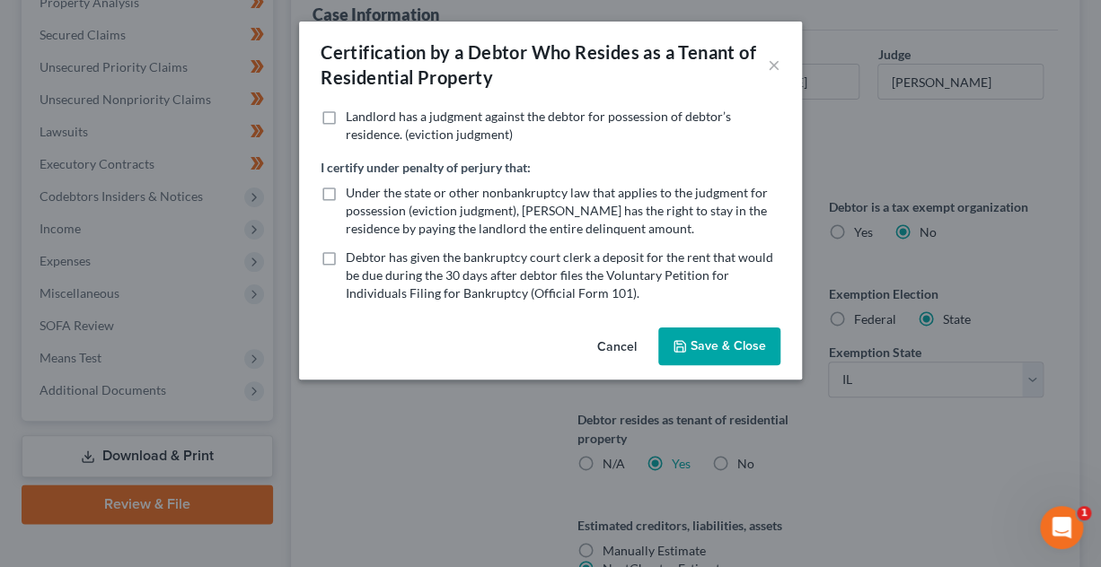
click at [618, 341] on button "Cancel" at bounding box center [617, 347] width 68 height 36
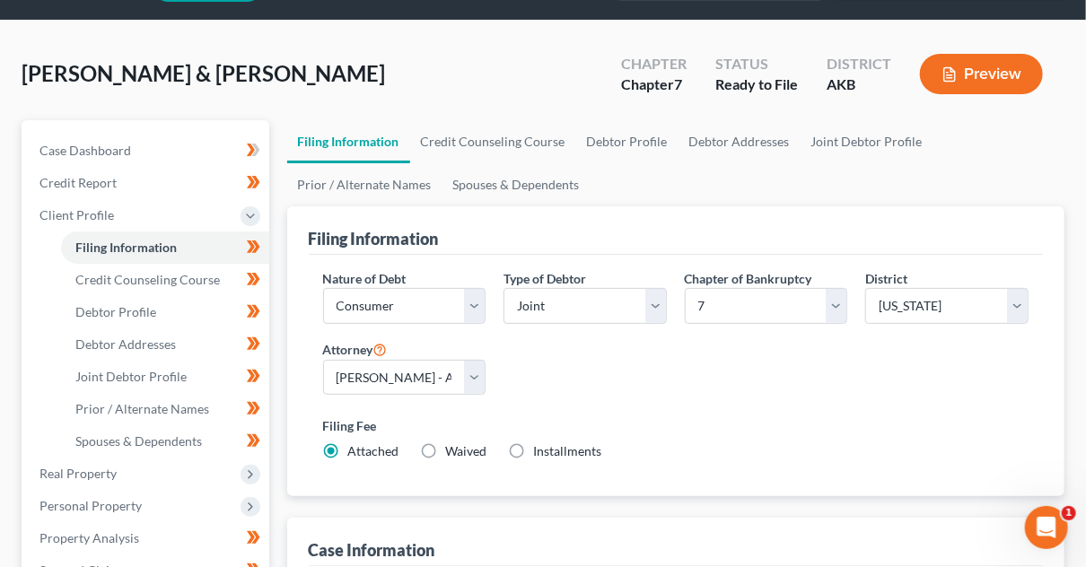
scroll to position [50, 0]
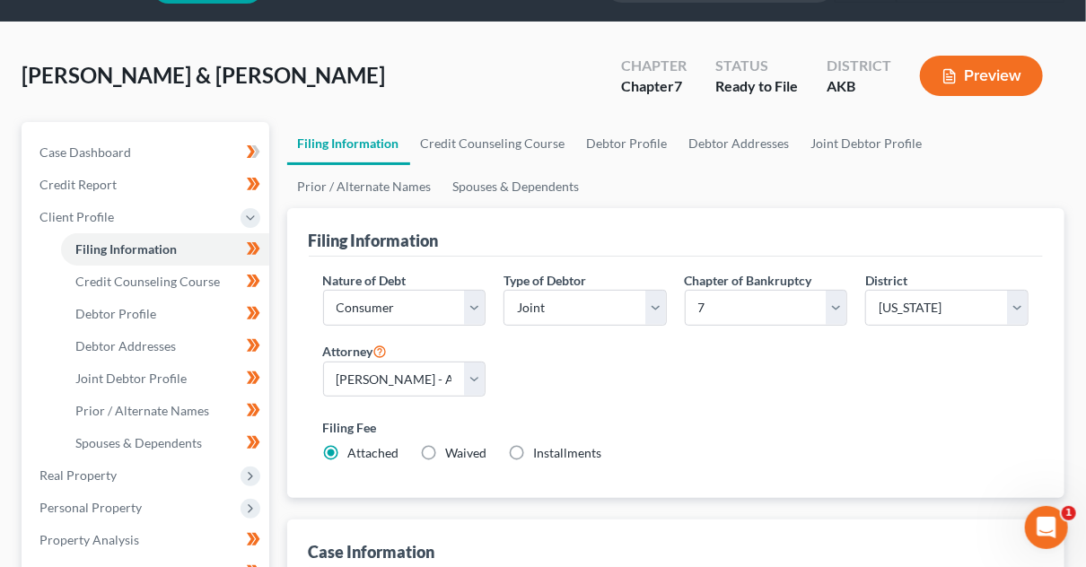
click at [952, 71] on polyline "button" at bounding box center [953, 72] width 4 height 4
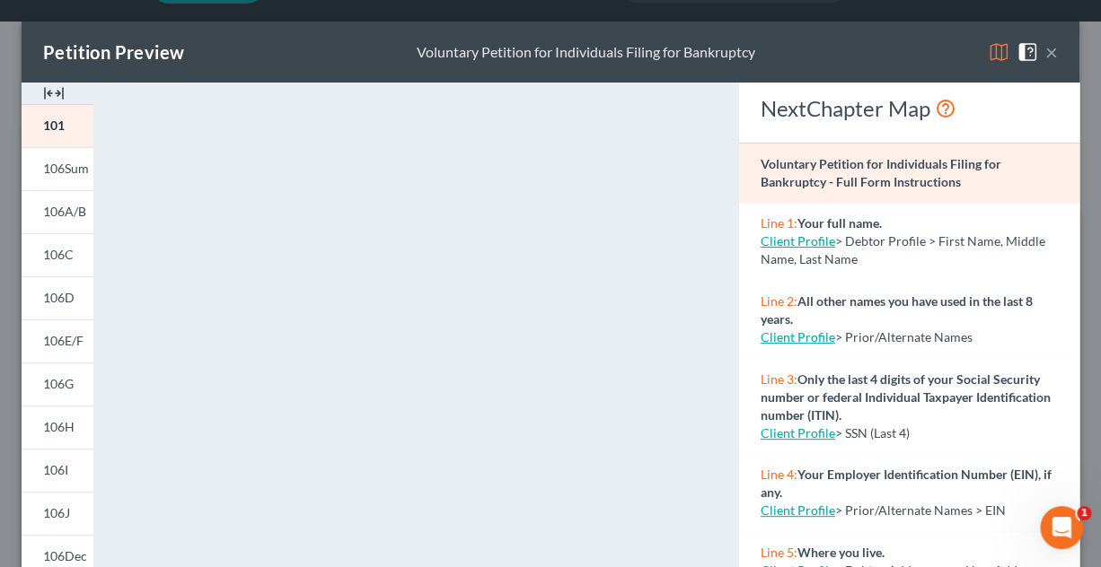
click at [1045, 51] on button "×" at bounding box center [1051, 52] width 13 height 22
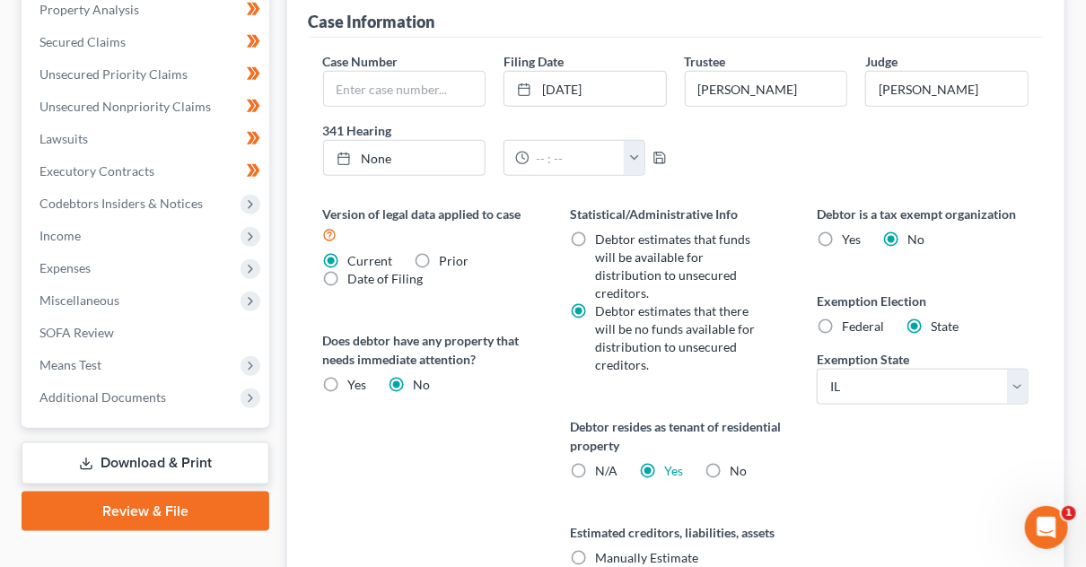
scroll to position [582, 0]
click at [595, 470] on label "N/A" at bounding box center [606, 470] width 22 height 18
click at [602, 470] on input "N/A" at bounding box center [608, 467] width 12 height 12
radio input "true"
drag, startPoint x: 508, startPoint y: 493, endPoint x: 489, endPoint y: 502, distance: 20.9
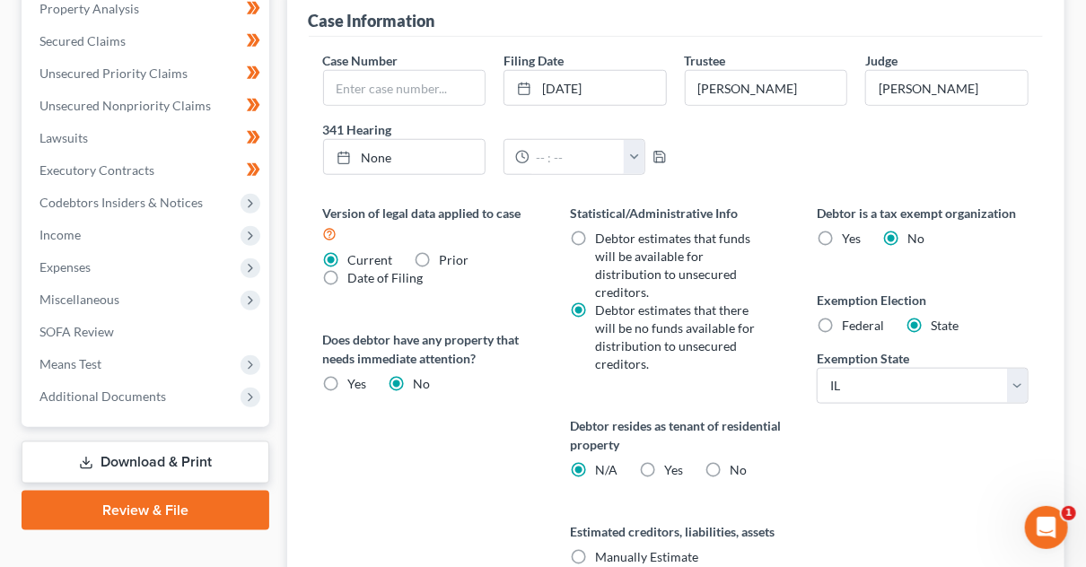
click at [489, 502] on div "Version of legal data applied to case Current Prior Date of Filing Legal data v…" at bounding box center [428, 416] width 247 height 424
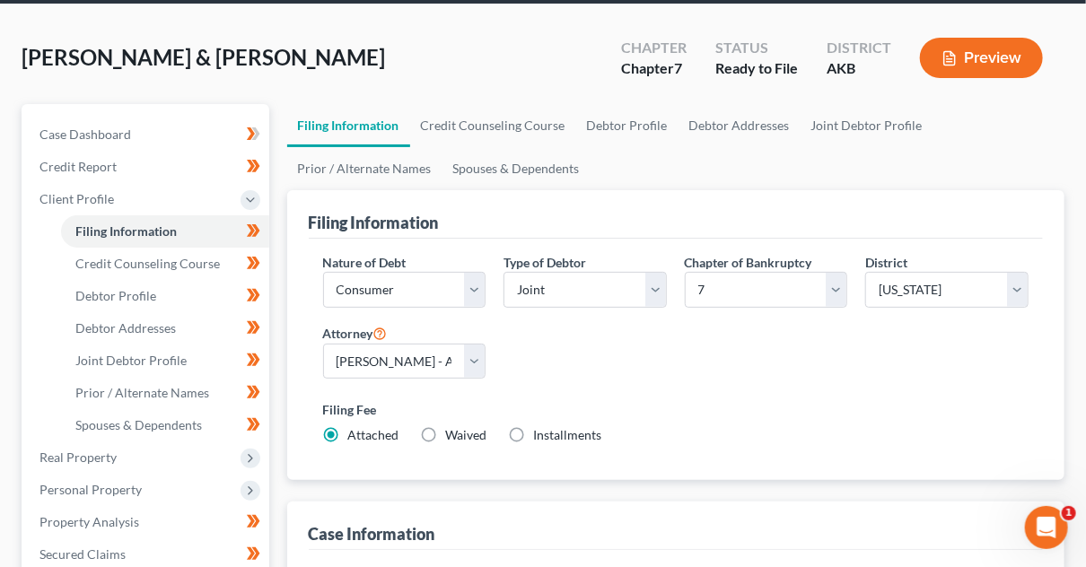
scroll to position [0, 0]
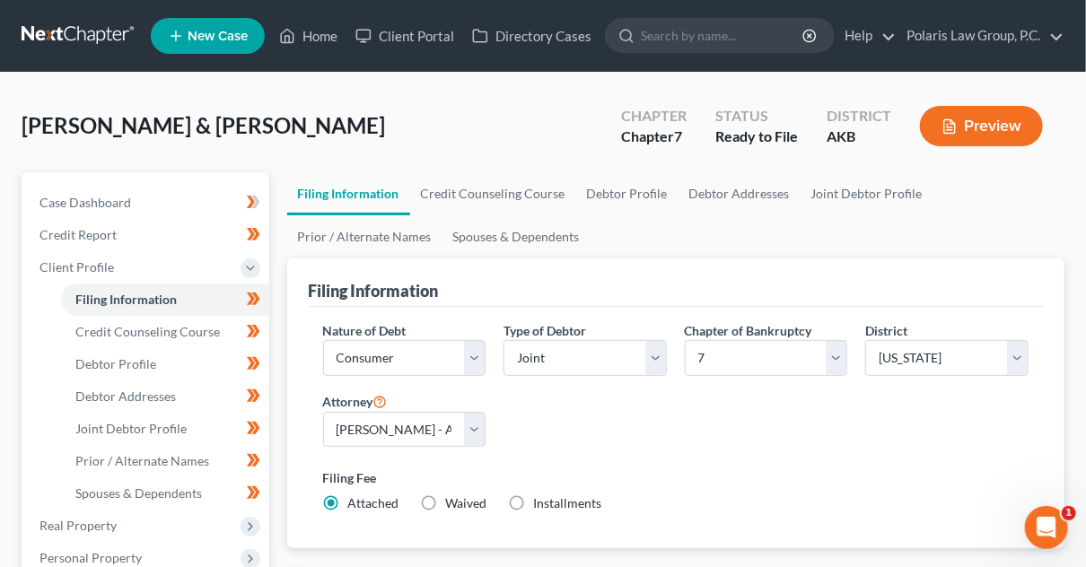
click at [969, 128] on button "Preview" at bounding box center [981, 126] width 123 height 40
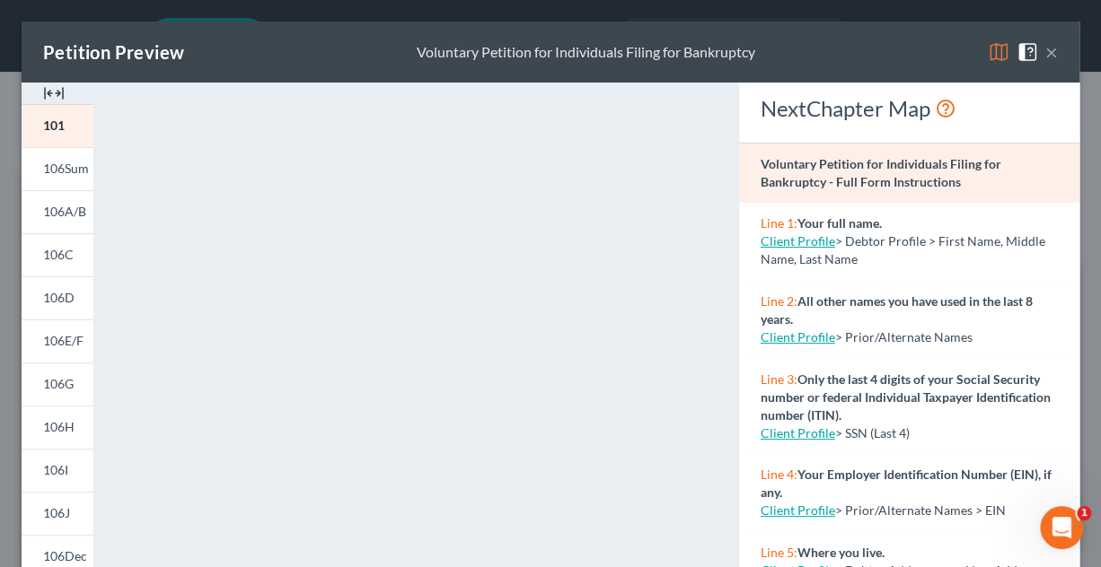
click at [1045, 51] on button "×" at bounding box center [1051, 52] width 13 height 22
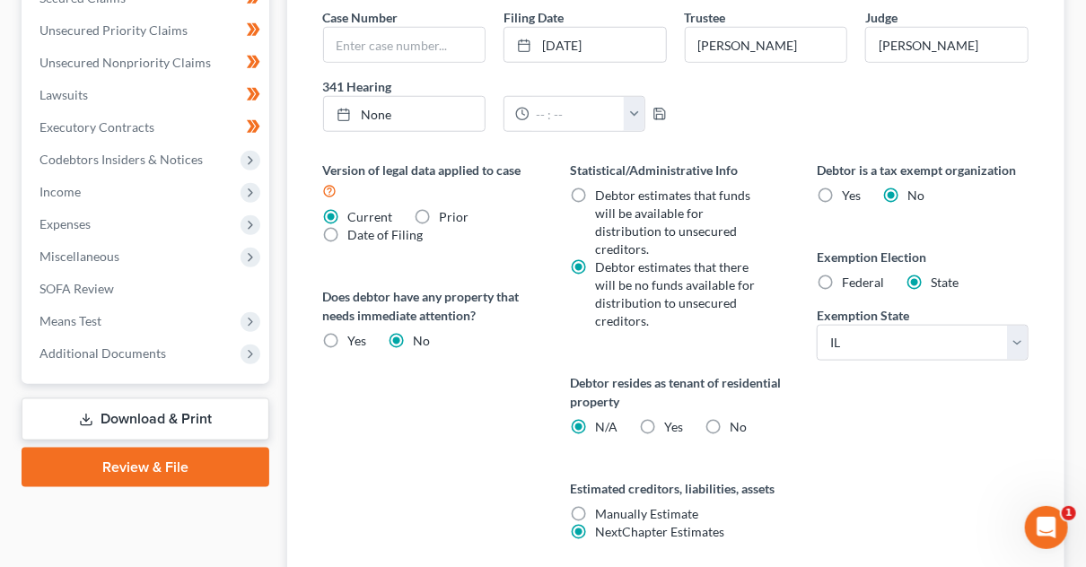
scroll to position [661, 0]
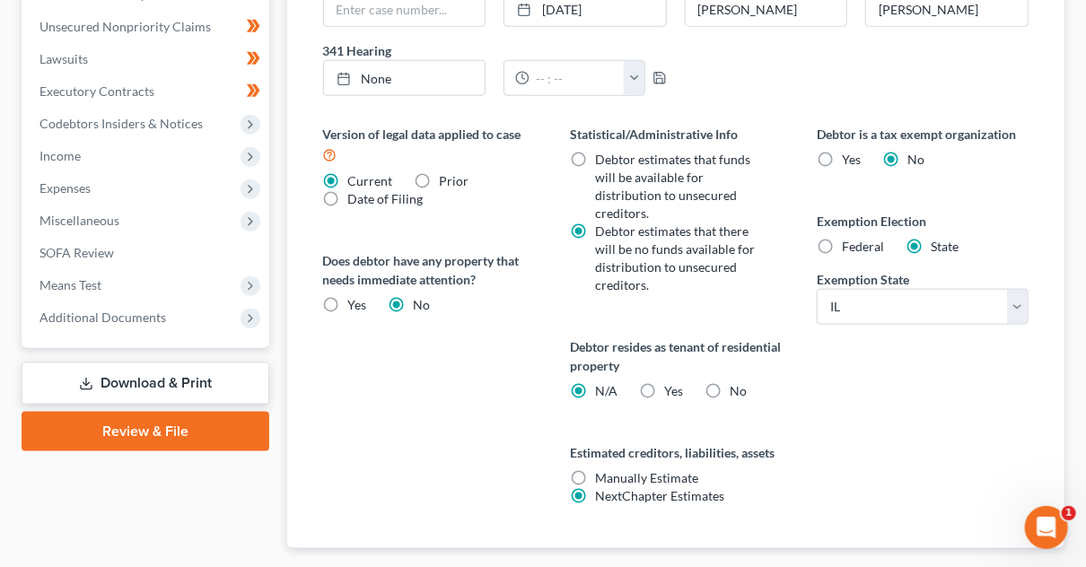
click at [664, 384] on label "Yes Yes" at bounding box center [673, 391] width 19 height 18
click at [671, 384] on input "Yes Yes" at bounding box center [677, 388] width 12 height 12
radio input "true"
radio input "false"
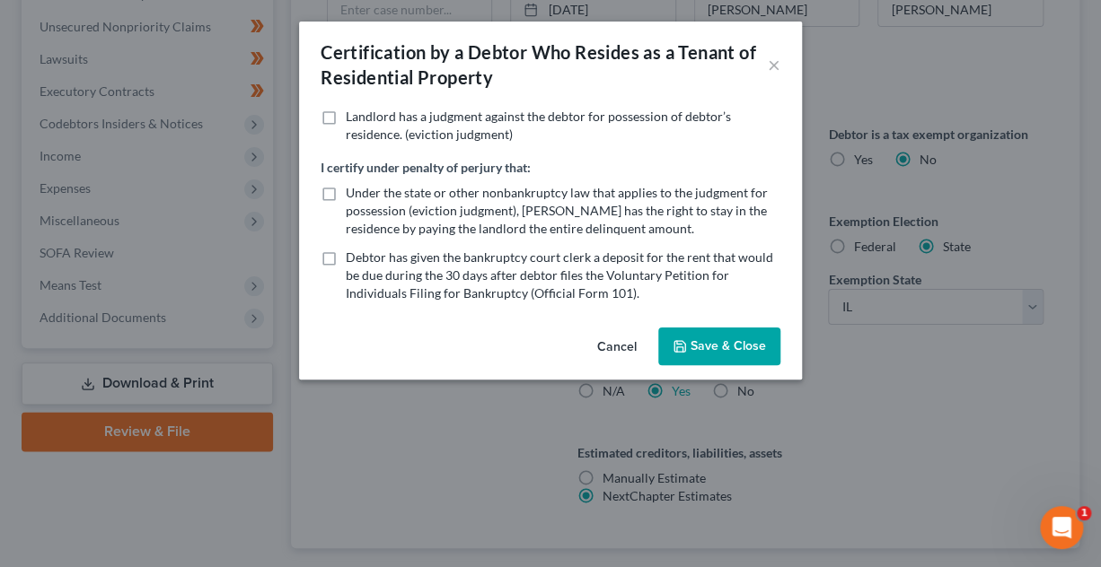
click at [512, 198] on span "Under the state or other nonbankruptcy law that applies to the judgment for pos…" at bounding box center [557, 210] width 422 height 51
click at [364, 196] on input "Under the state or other nonbankruptcy law that applies to the judgment for pos…" at bounding box center [359, 190] width 12 height 12
checkbox input "true"
click at [563, 261] on span "Debtor has given the bankruptcy court clerk a deposit for the rent that would b…" at bounding box center [559, 275] width 427 height 51
click at [364, 260] on input "Debtor has given the bankruptcy court clerk a deposit for the rent that would b…" at bounding box center [359, 255] width 12 height 12
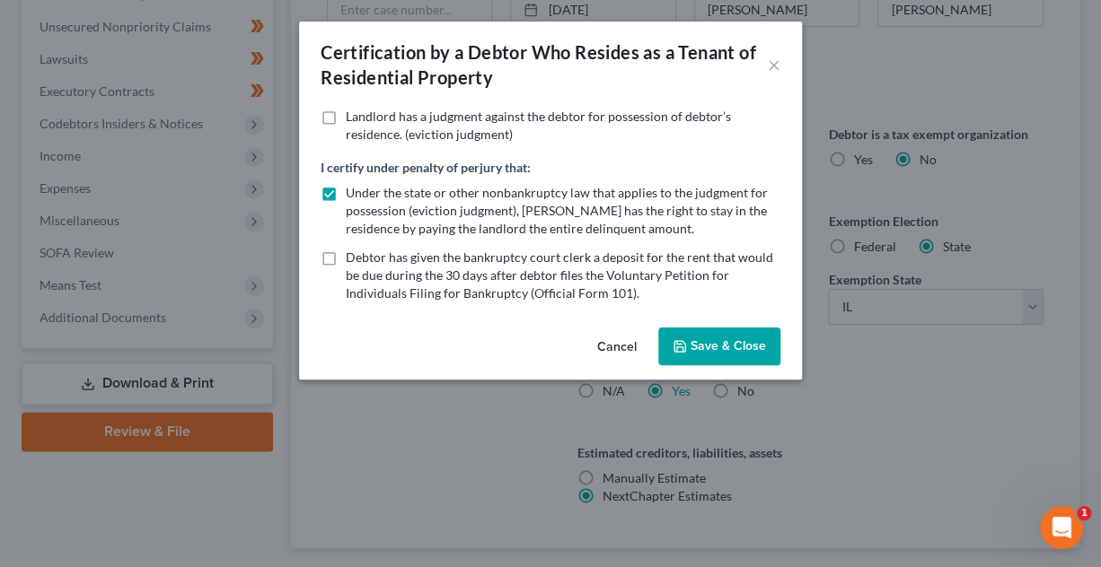
checkbox input "true"
click at [729, 342] on button "Save & Close" at bounding box center [719, 347] width 122 height 38
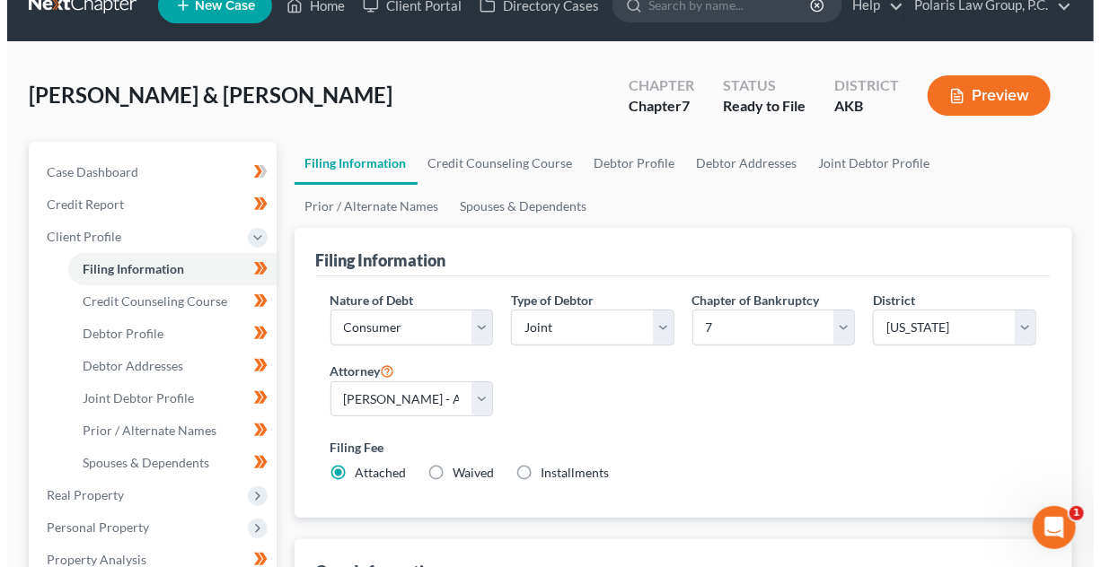
scroll to position [31, 0]
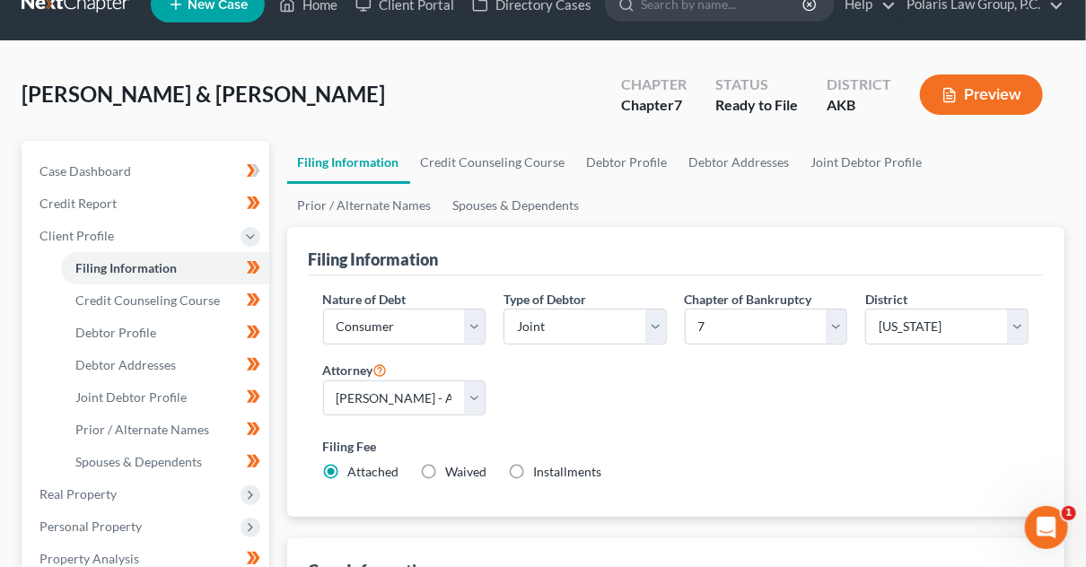
click at [998, 103] on button "Preview" at bounding box center [981, 95] width 123 height 40
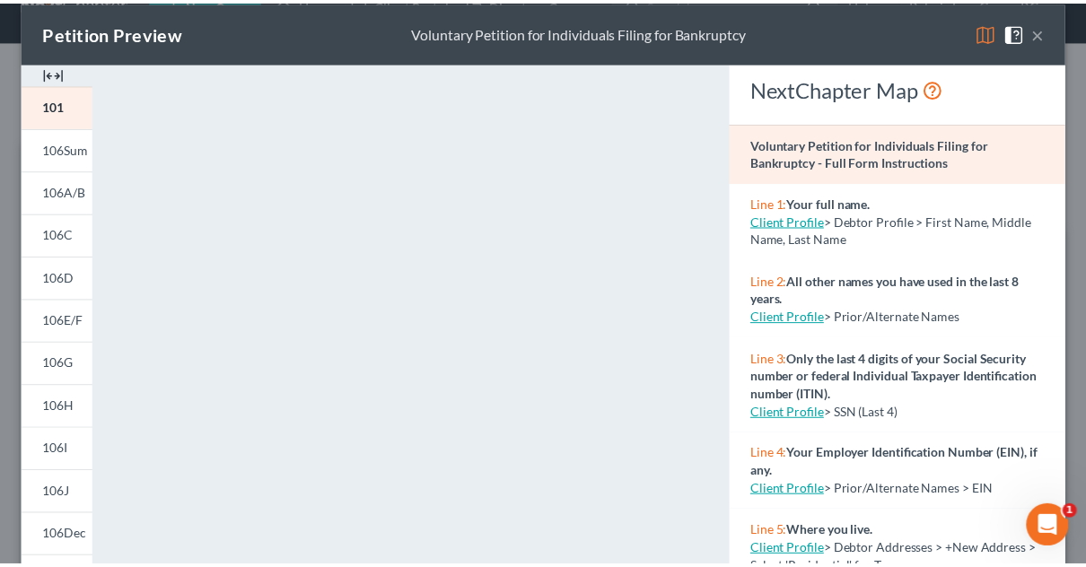
scroll to position [0, 0]
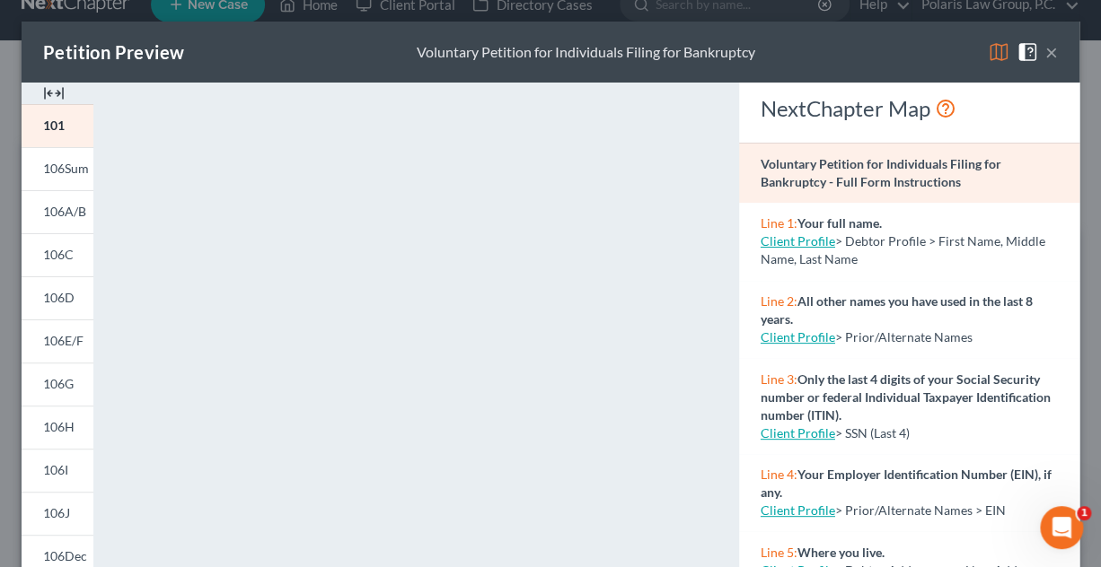
click at [1045, 50] on button "×" at bounding box center [1051, 52] width 13 height 22
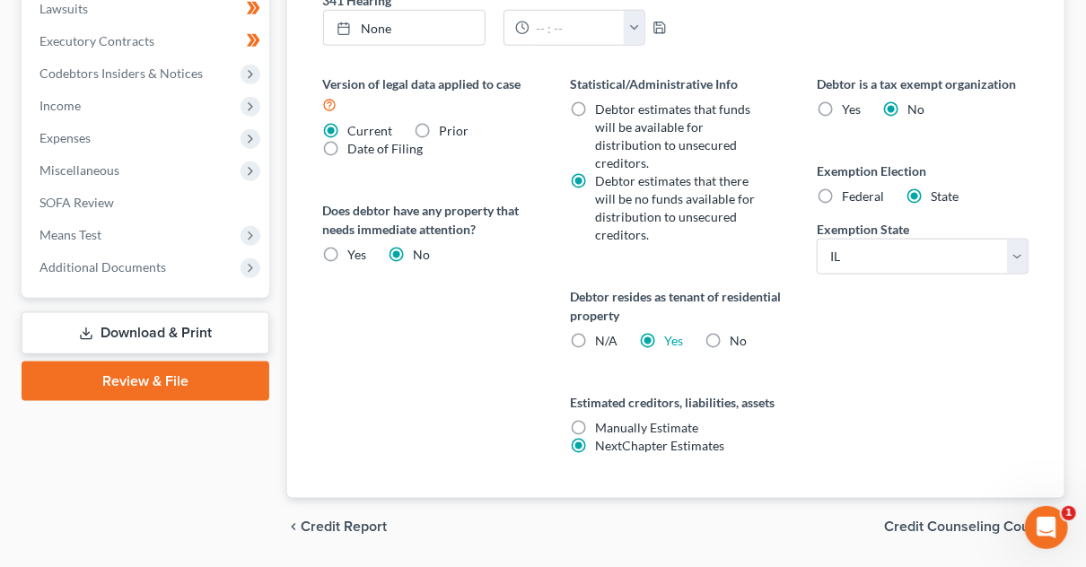
scroll to position [765, 0]
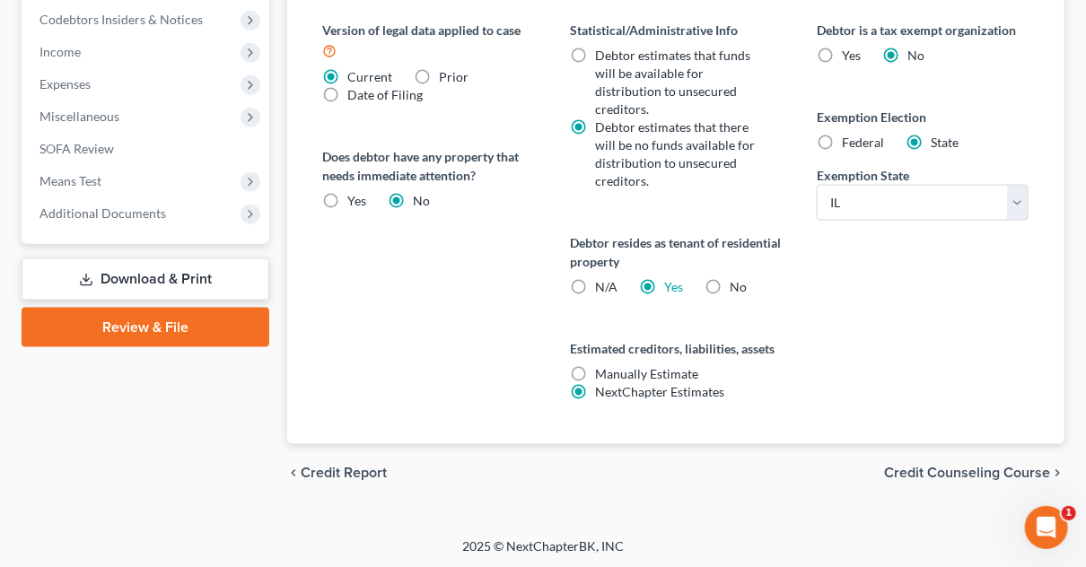
click at [187, 284] on link "Download & Print" at bounding box center [146, 280] width 248 height 42
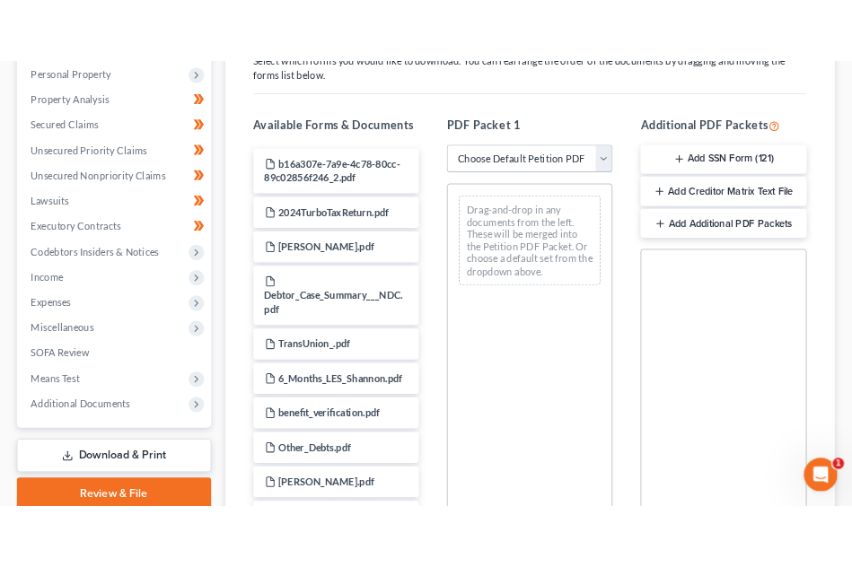
scroll to position [316, 0]
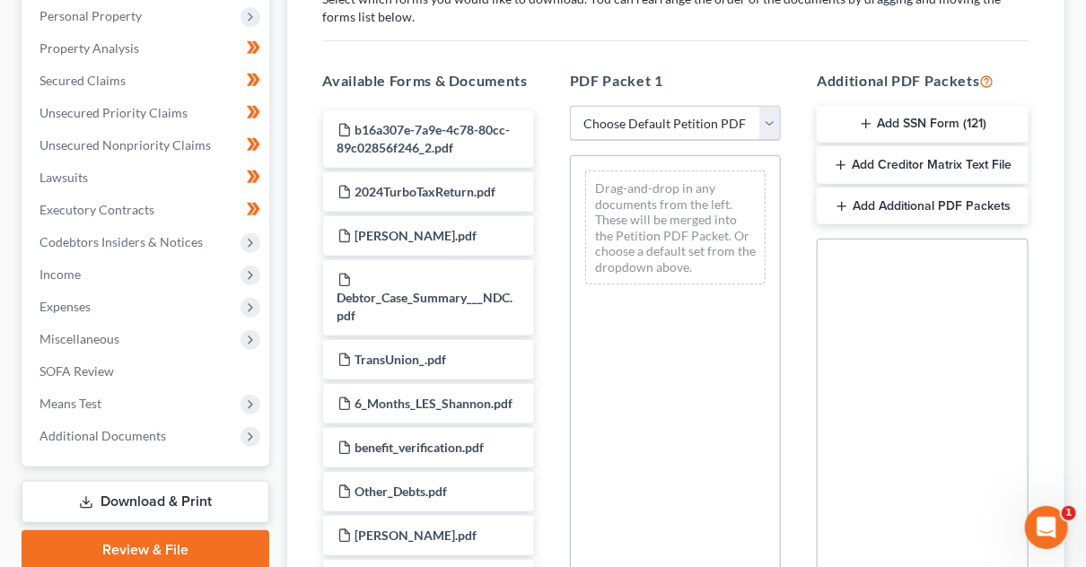
click at [770, 127] on select "Choose Default Petition PDF Packet Complete Bankruptcy Petition (all forms and …" at bounding box center [675, 124] width 211 height 36
click at [715, 404] on div "Drag-and-drop in any documents from the left. These will be merged into the Pet…" at bounding box center [675, 402] width 211 height 494
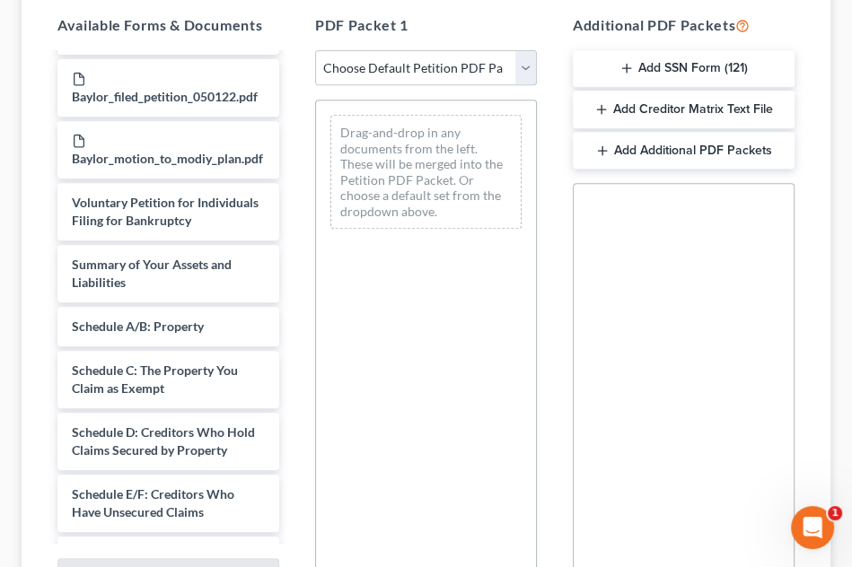
scroll to position [722, 0]
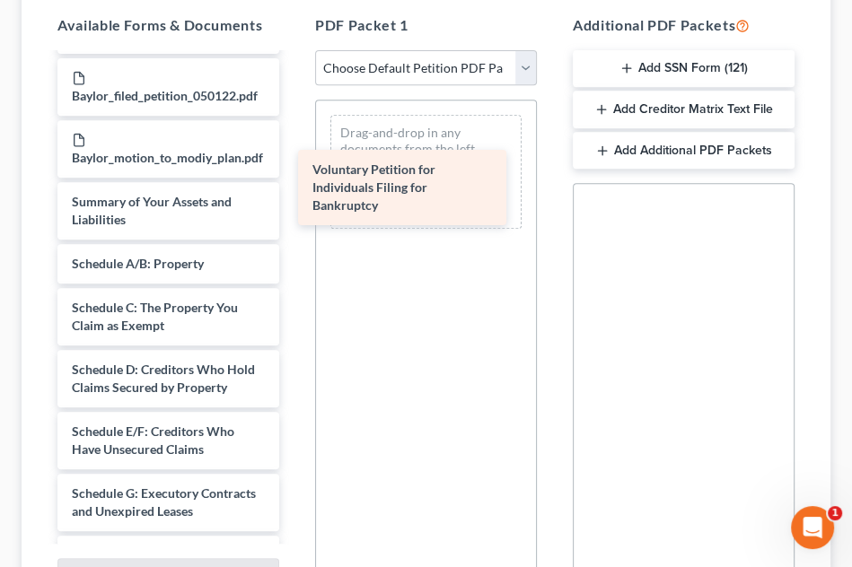
drag, startPoint x: 215, startPoint y: 202, endPoint x: 456, endPoint y: 180, distance: 241.6
click at [294, 180] on div "Voluntary Petition for Individuals Filing for Bankruptcy b16a307e-7a9e-4c78-80c…" at bounding box center [168, 255] width 250 height 1844
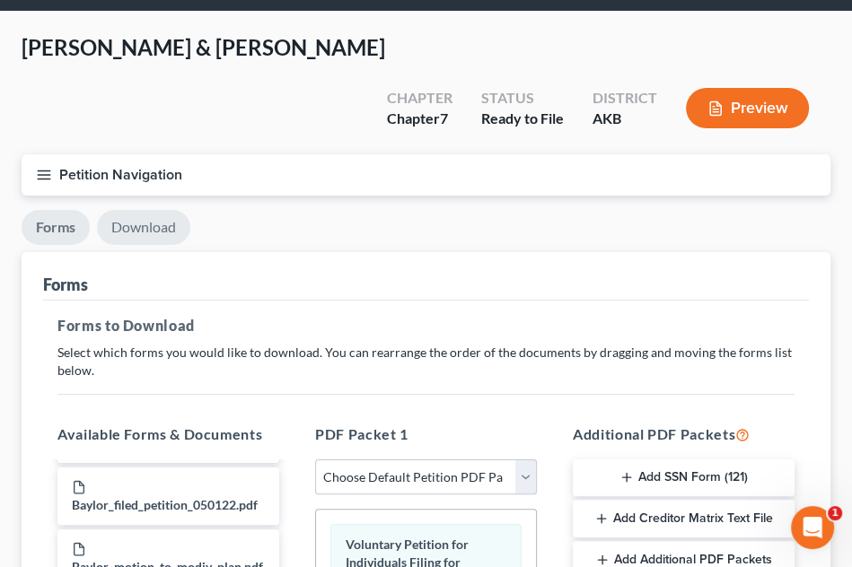
scroll to position [61, 0]
click at [135, 210] on link "Download" at bounding box center [143, 227] width 93 height 35
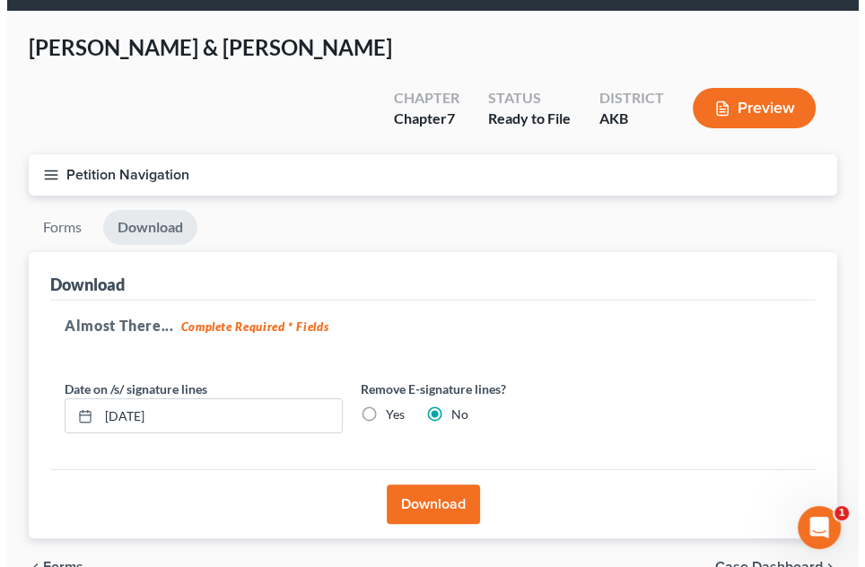
scroll to position [114, 0]
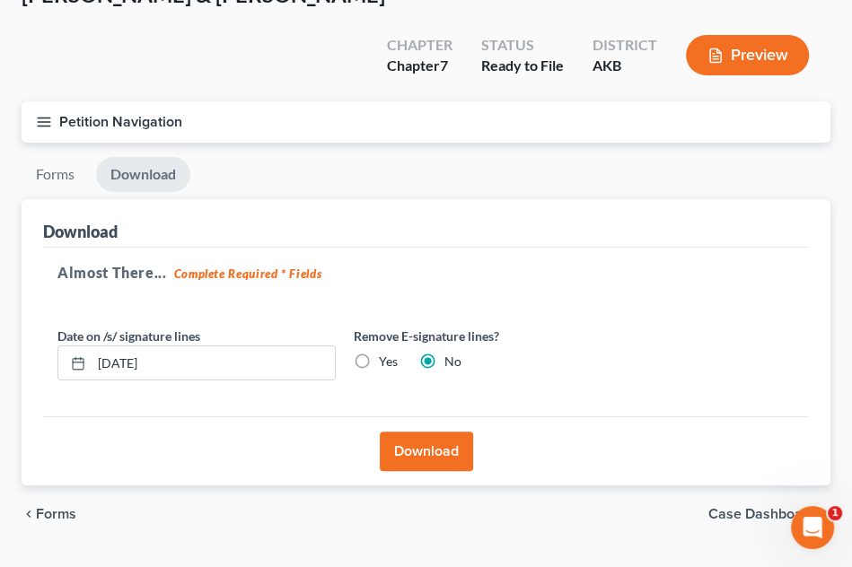
click at [437, 432] on button "Download" at bounding box center [426, 451] width 93 height 39
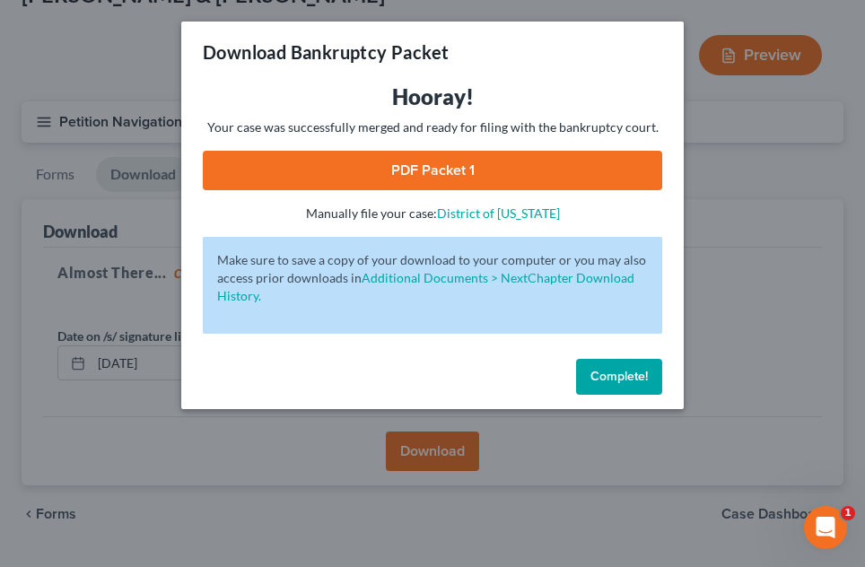
click at [449, 179] on link "PDF Packet 1" at bounding box center [433, 170] width 460 height 39
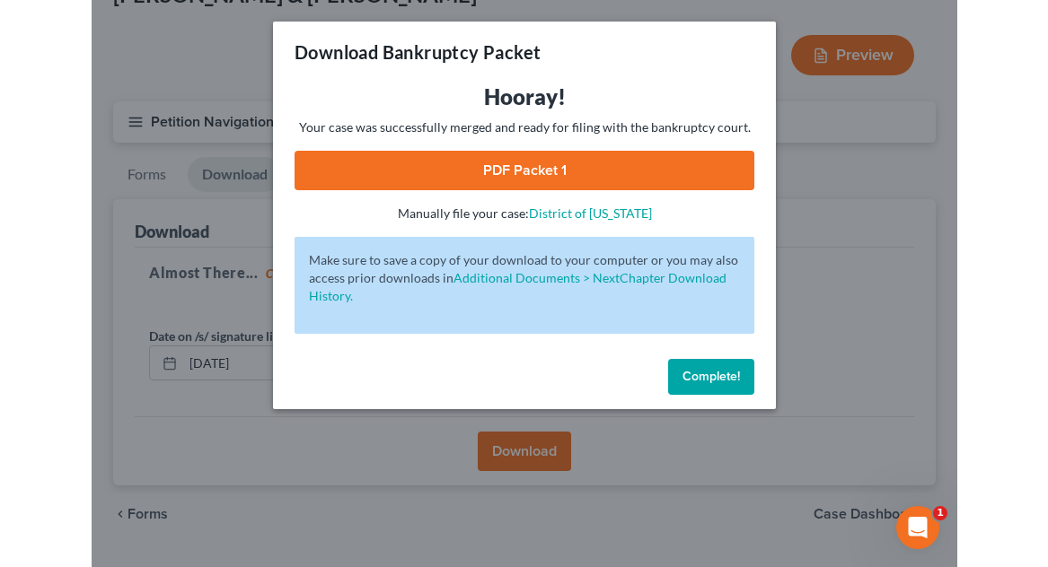
scroll to position [146, 0]
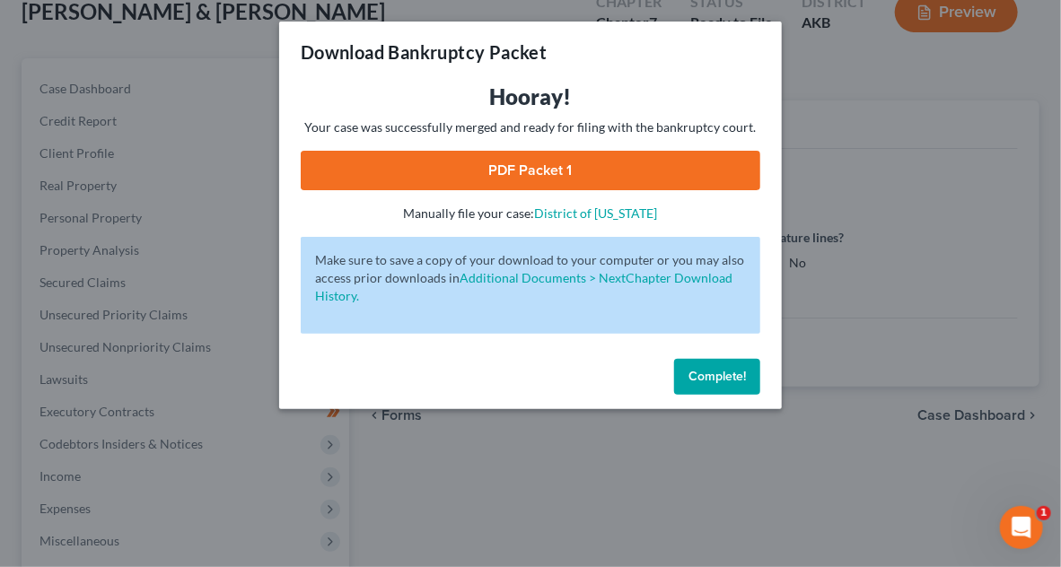
click at [737, 373] on span "Complete!" at bounding box center [717, 376] width 57 height 15
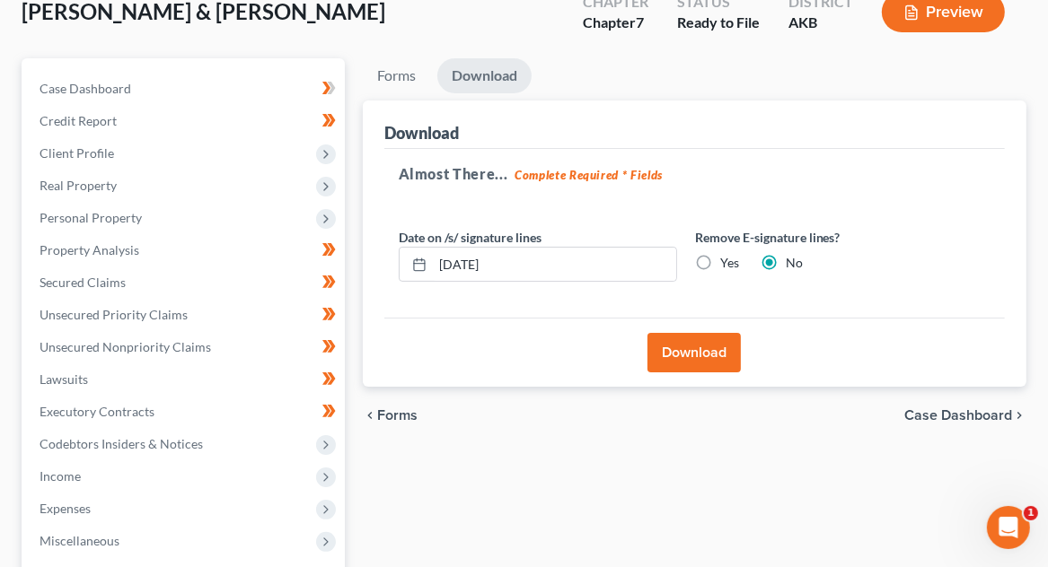
click at [708, 499] on div "Forms Download Forms Forms to Download Select which forms you would like to dow…" at bounding box center [694, 415] width 681 height 714
click at [408, 77] on link "Forms" at bounding box center [396, 75] width 67 height 35
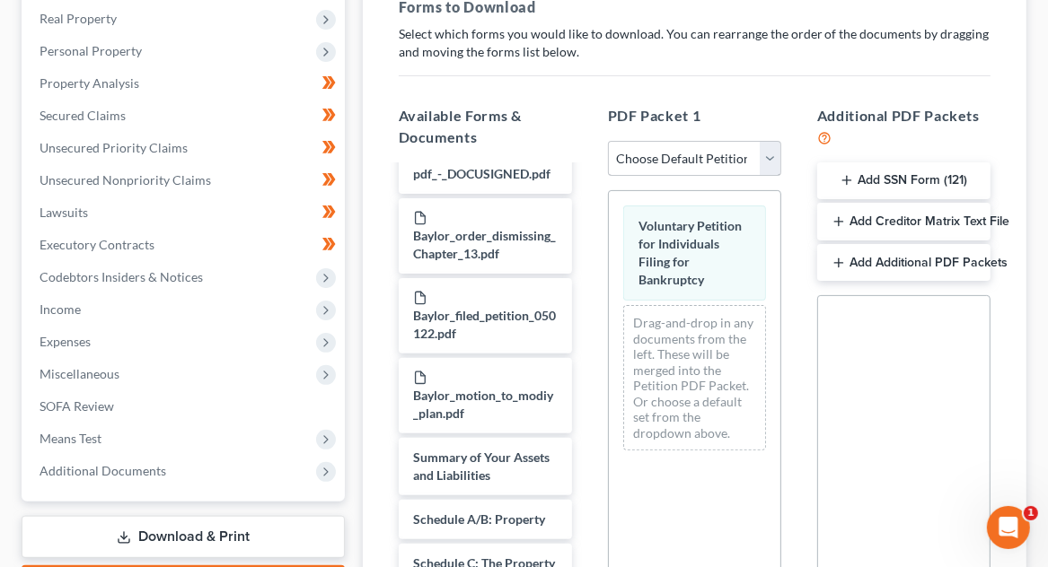
scroll to position [318, 0]
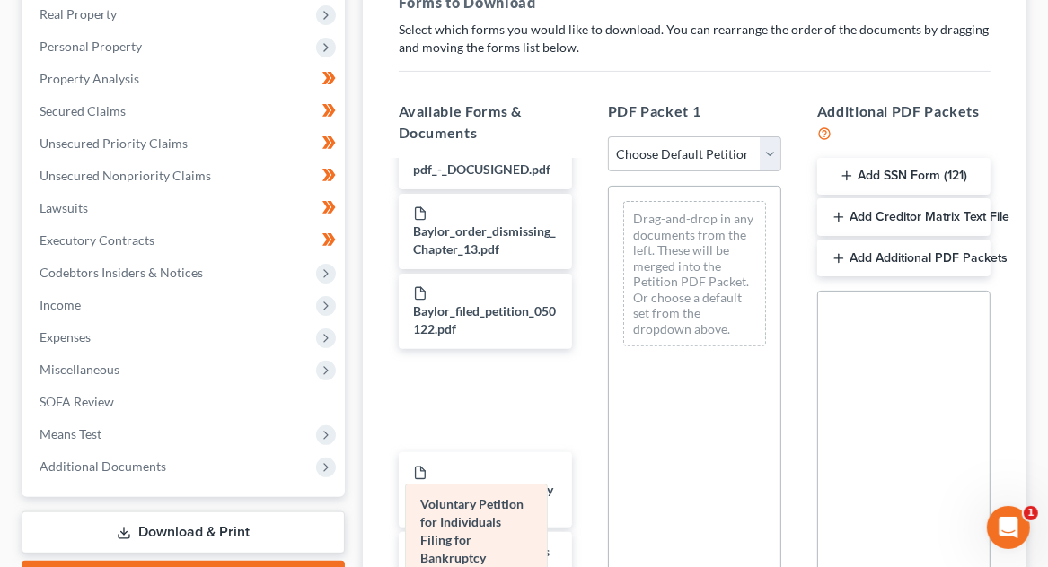
drag, startPoint x: 707, startPoint y: 229, endPoint x: 486, endPoint y: 516, distance: 362.9
click at [609, 361] on div "Voluntary Petition for Individuals Filing for Bankruptcy Voluntary Petition for…" at bounding box center [694, 274] width 171 height 174
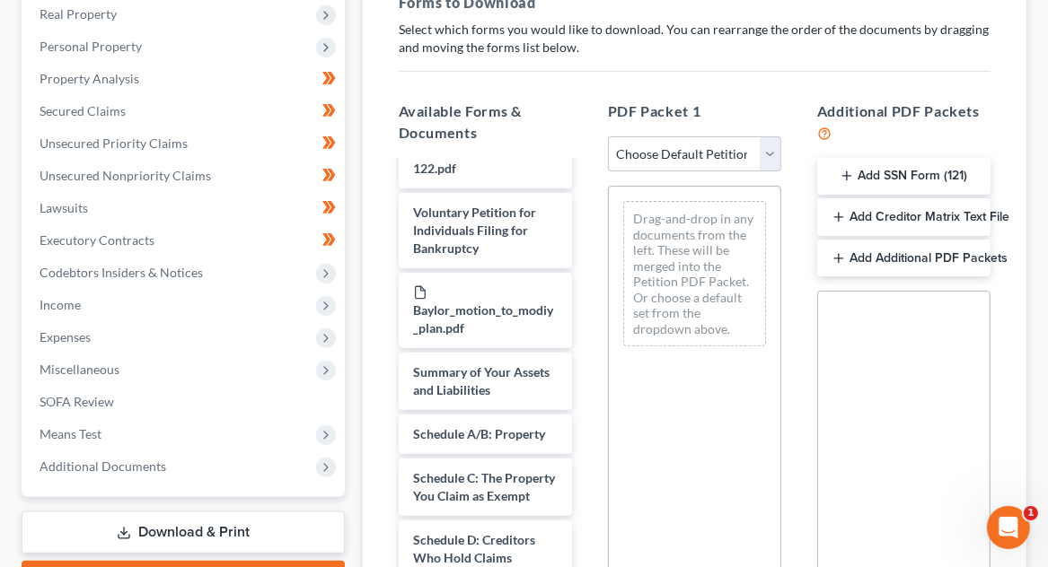
scroll to position [973, 0]
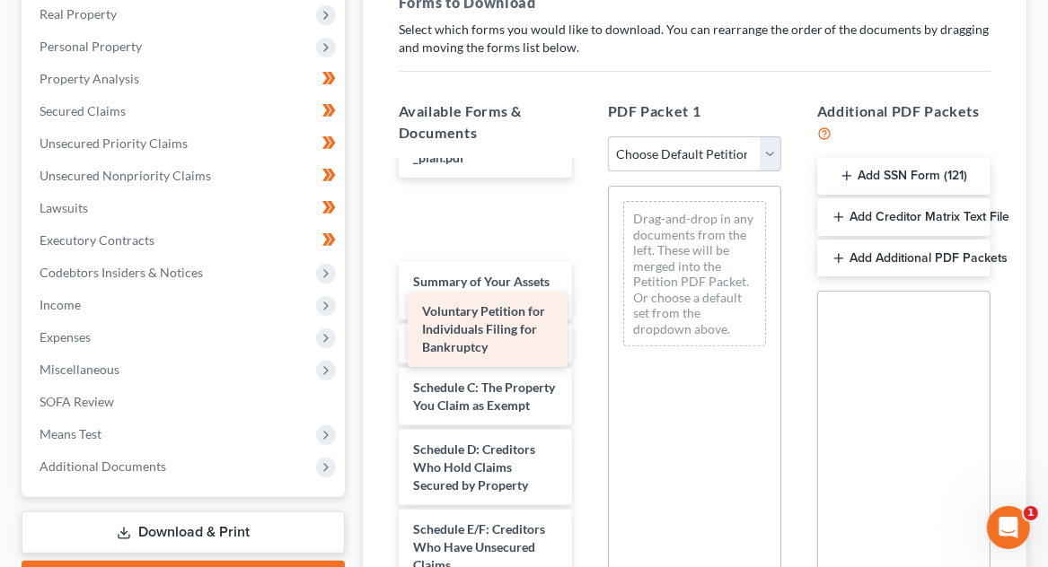
drag, startPoint x: 500, startPoint y: 232, endPoint x: 509, endPoint y: 334, distance: 102.7
click at [509, 334] on div "Voluntary Petition for Individuals Filing for Bankruptcy b16a307e-7a9e-4c78-80c…" at bounding box center [485, 321] width 202 height 2265
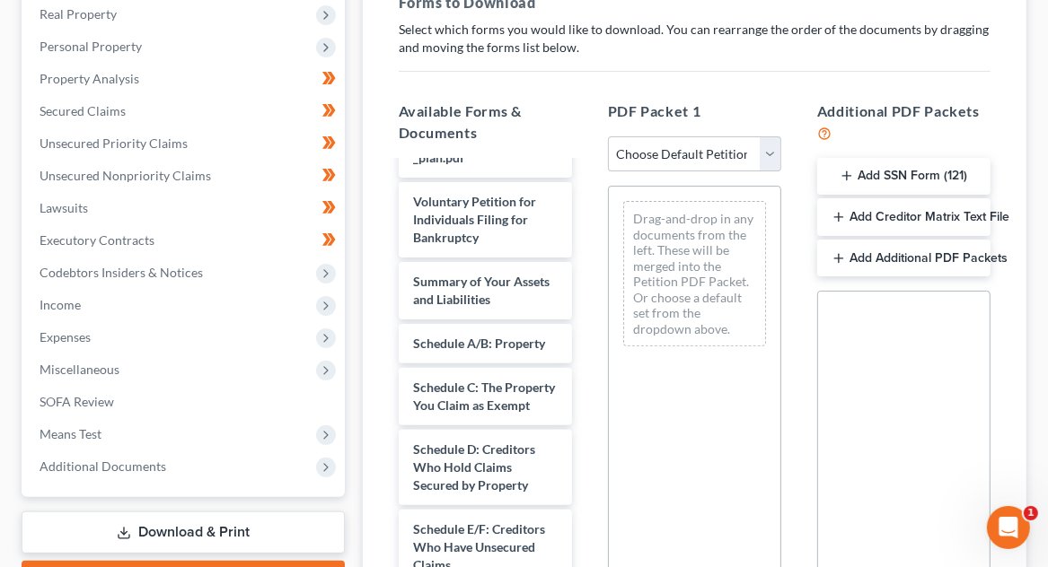
scroll to position [978, 0]
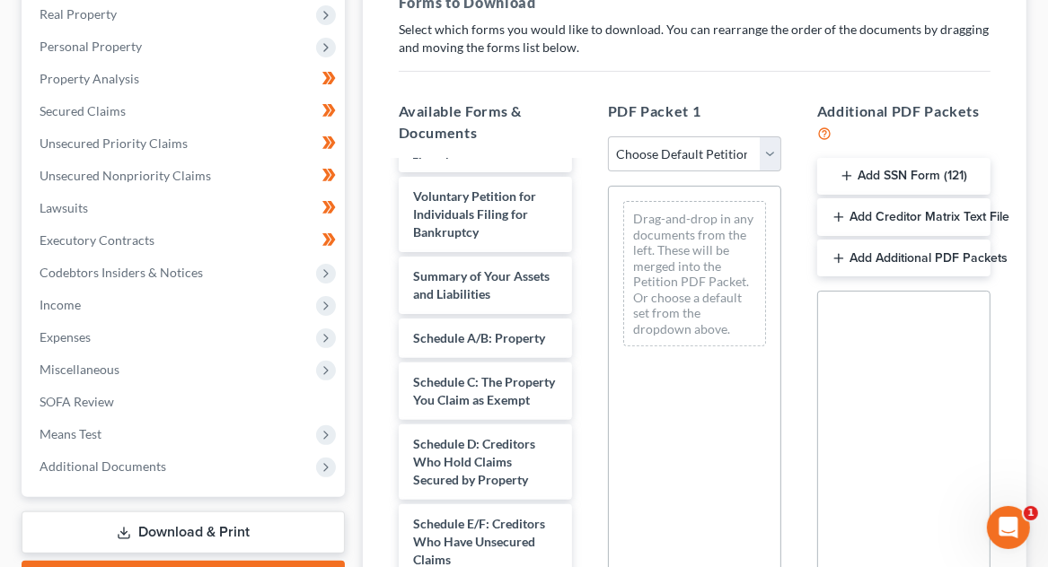
drag, startPoint x: 926, startPoint y: 215, endPoint x: 768, endPoint y: 252, distance: 162.4
click at [768, 252] on div "Available Forms & Documents b16a307e-7a9e-4c78-80cc-89c02856f246_2.pdf 2024Turb…" at bounding box center [694, 400] width 627 height 628
click at [898, 211] on button "Add Creditor Matrix Text File" at bounding box center [903, 217] width 173 height 38
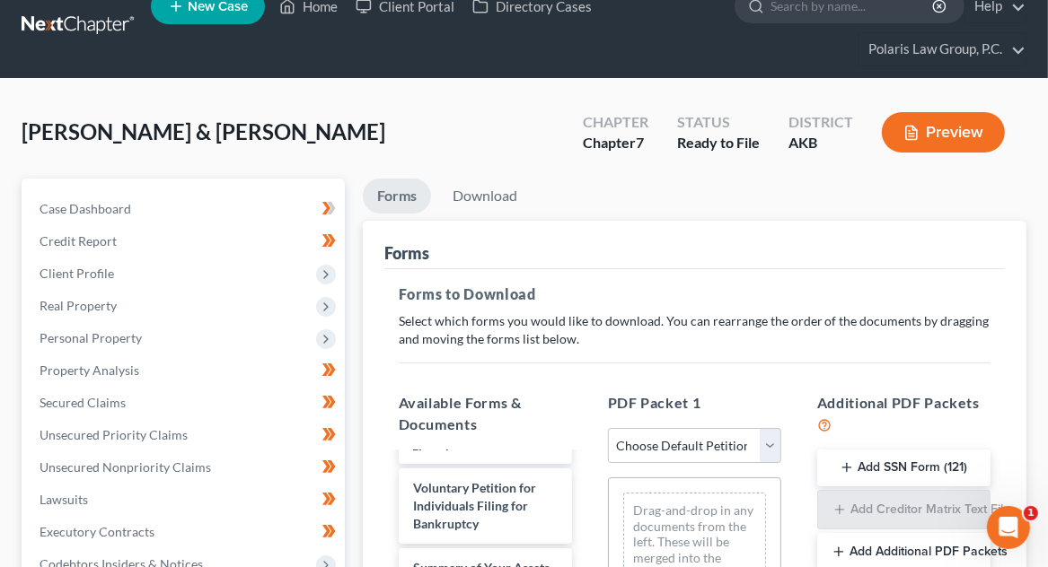
scroll to position [14, 0]
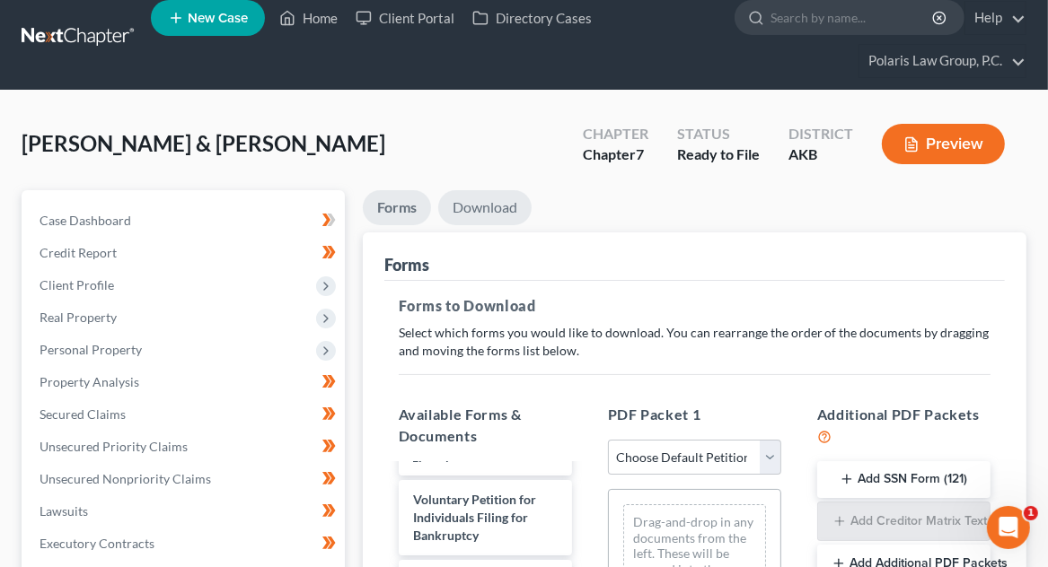
click at [496, 206] on link "Download" at bounding box center [484, 207] width 93 height 35
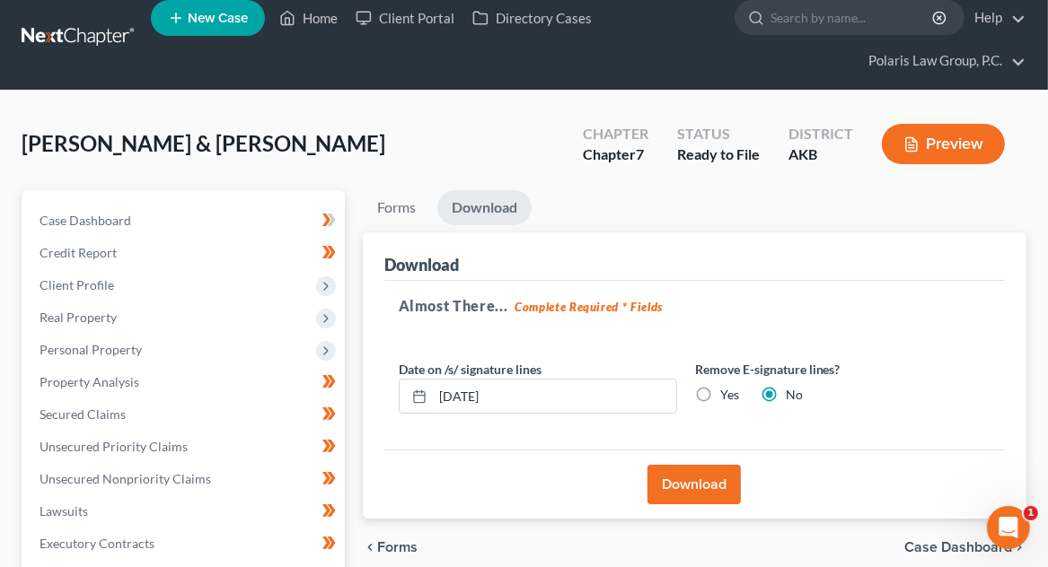
click at [671, 477] on button "Download" at bounding box center [693, 484] width 93 height 39
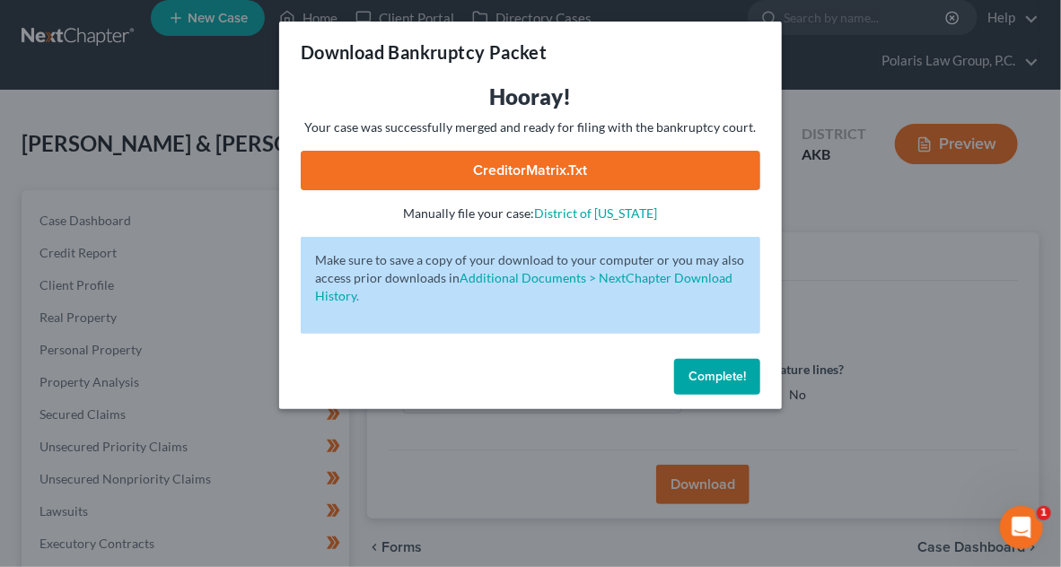
click at [556, 183] on link "CreditorMatrix.txt" at bounding box center [531, 170] width 460 height 39
click at [740, 375] on span "Complete!" at bounding box center [717, 376] width 57 height 15
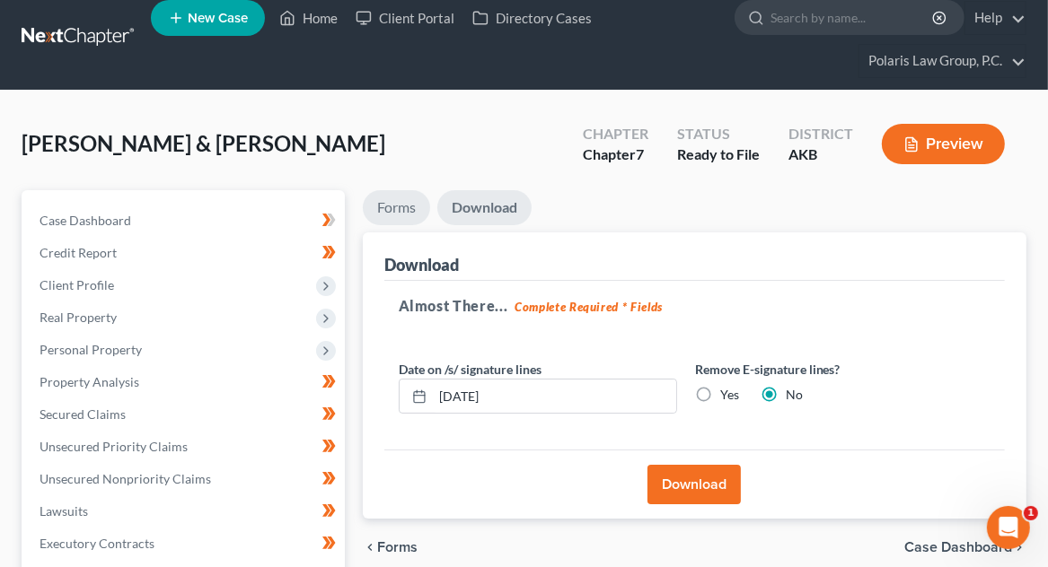
click at [415, 211] on link "Forms" at bounding box center [396, 207] width 67 height 35
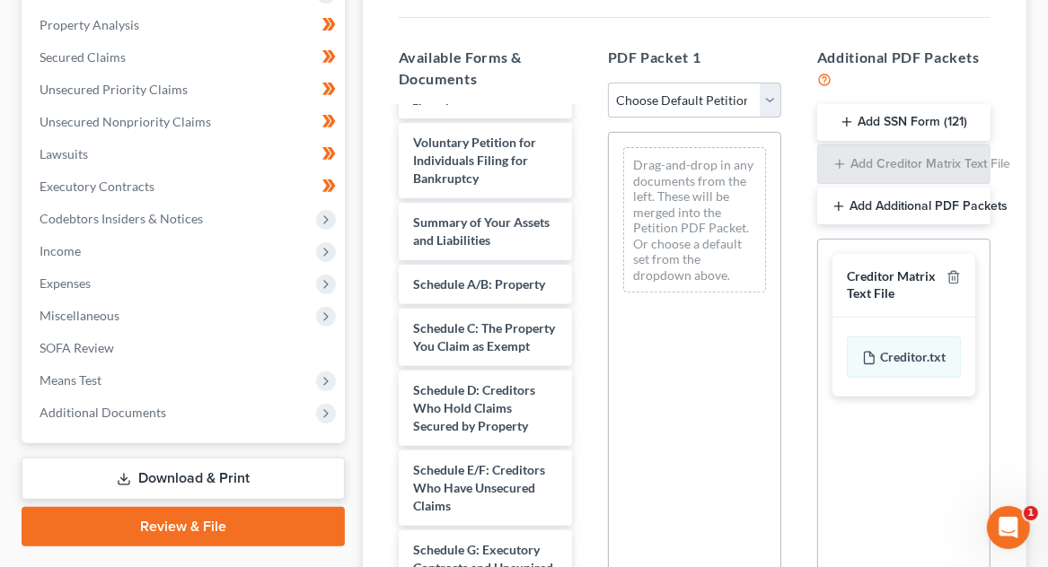
scroll to position [382, 0]
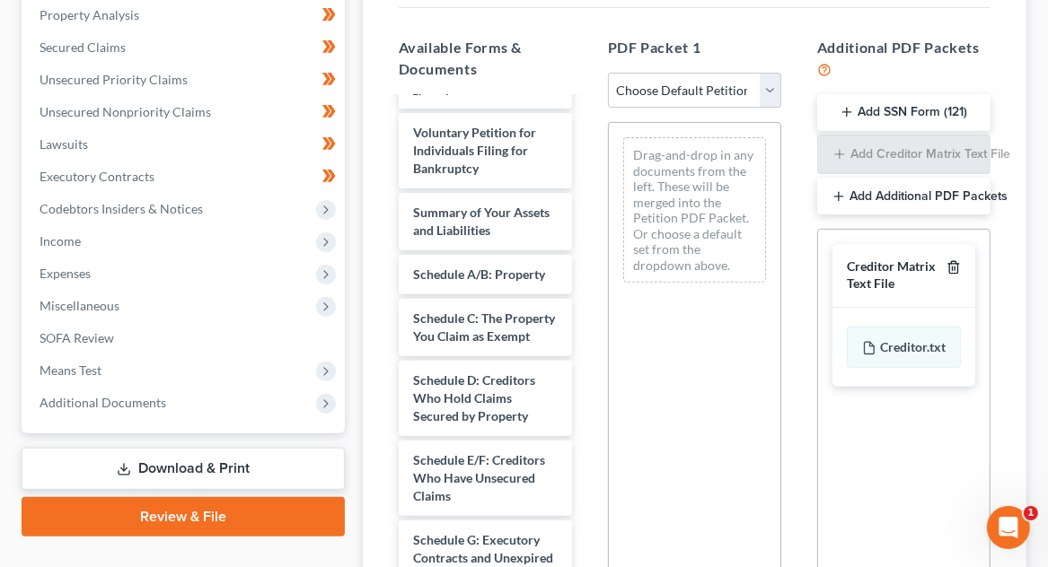
click at [957, 262] on icon "button" at bounding box center [953, 268] width 8 height 12
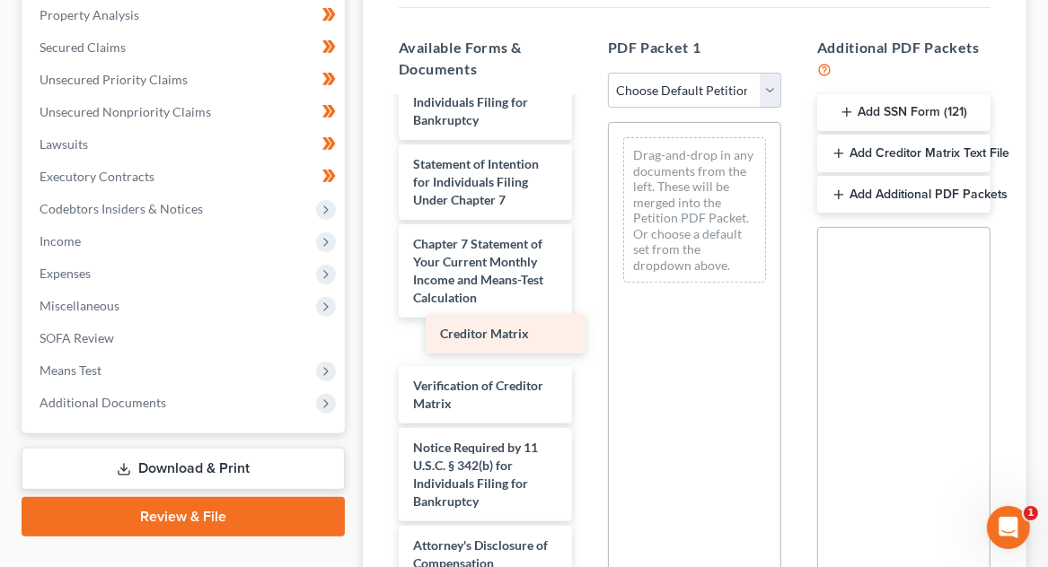
scroll to position [1879, 0]
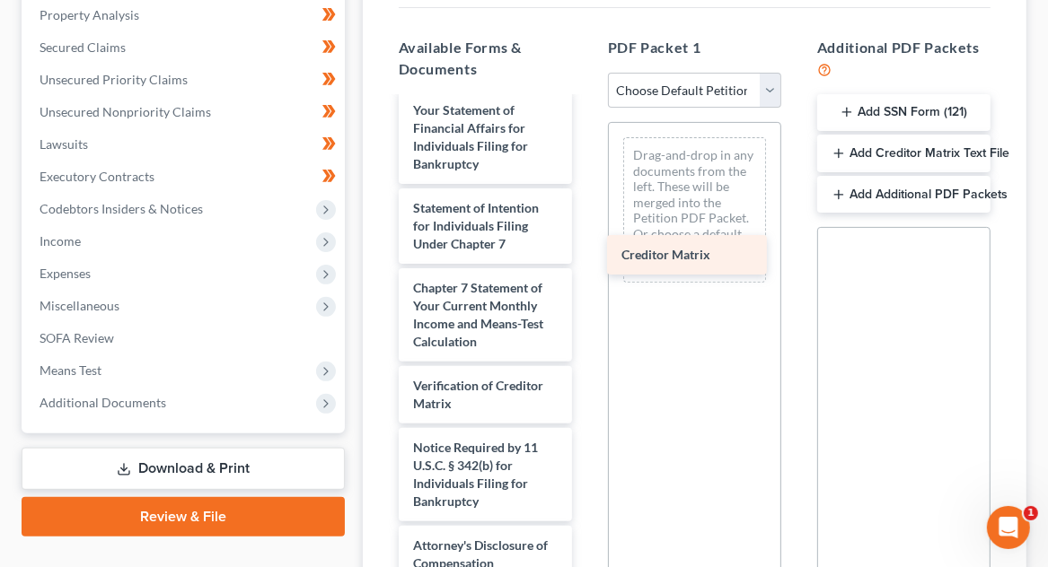
drag, startPoint x: 527, startPoint y: 332, endPoint x: 735, endPoint y: 247, distance: 225.0
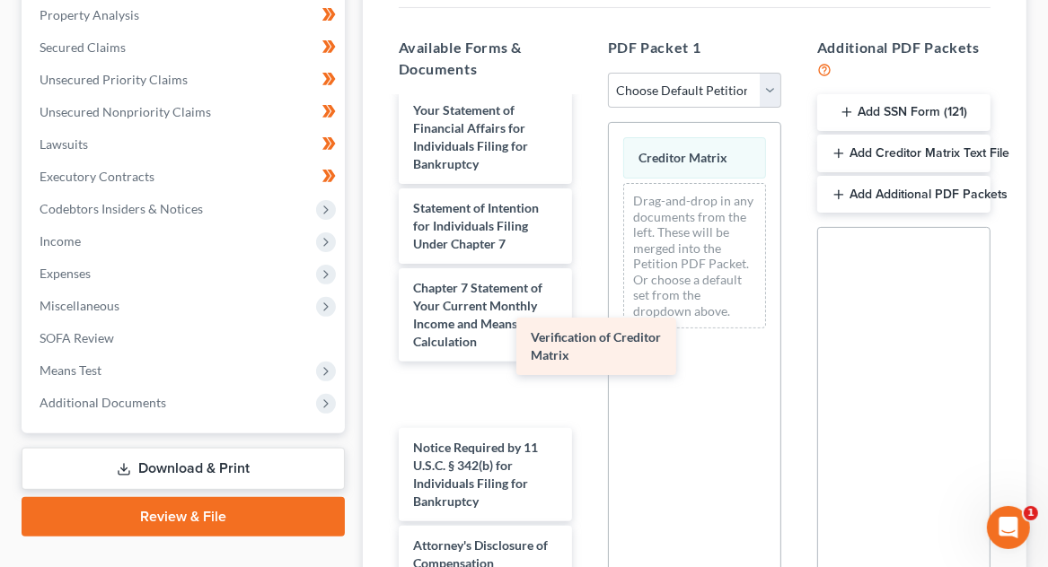
scroll to position [1817, 0]
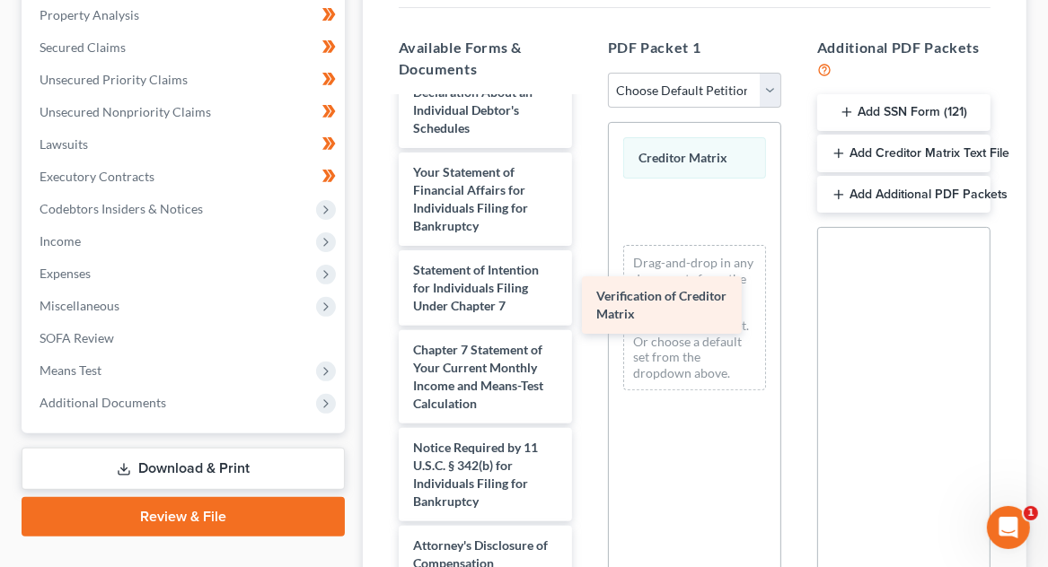
drag, startPoint x: 531, startPoint y: 386, endPoint x: 714, endPoint y: 298, distance: 203.2
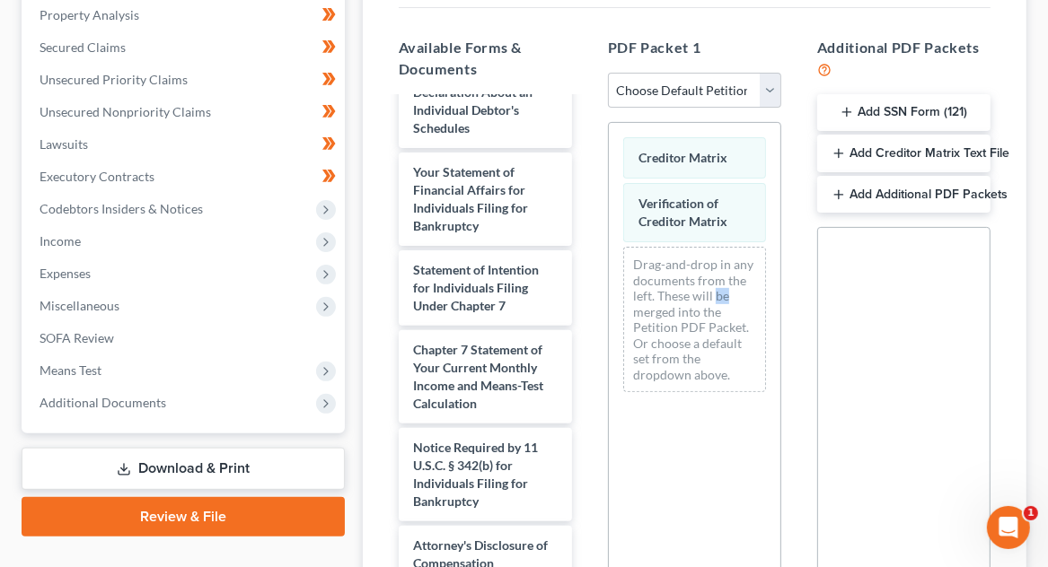
drag, startPoint x: 714, startPoint y: 298, endPoint x: 736, endPoint y: 286, distance: 25.3
click at [736, 286] on div "Drag-and-drop in any documents from the left. These will be merged into the Pet…" at bounding box center [694, 319] width 143 height 145
click at [801, 274] on div "Additional PDF Packets Add SSN Form (121) Add Creditor Matrix Text File Add Add…" at bounding box center [903, 336] width 209 height 628
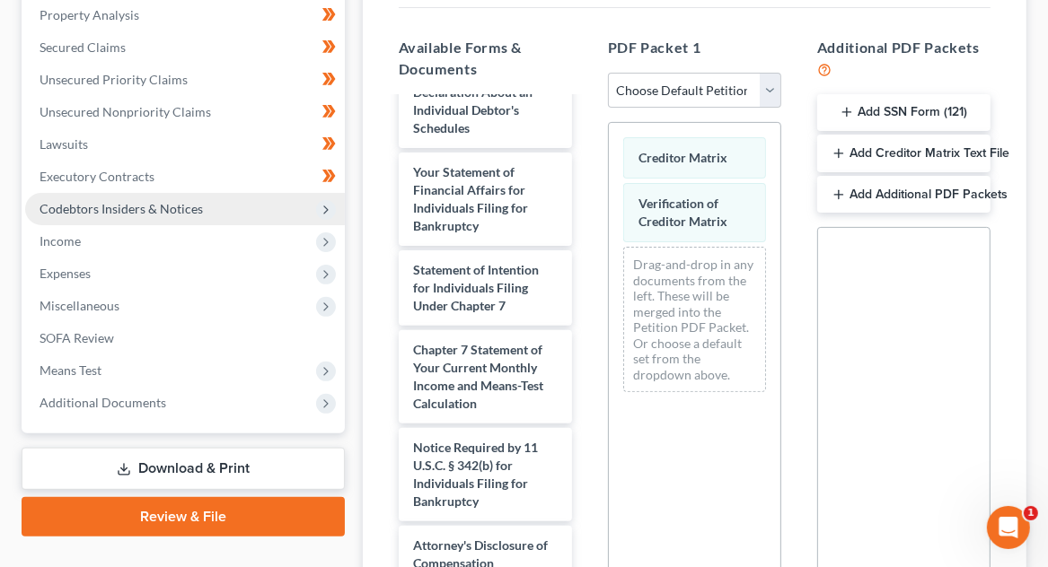
scroll to position [0, 0]
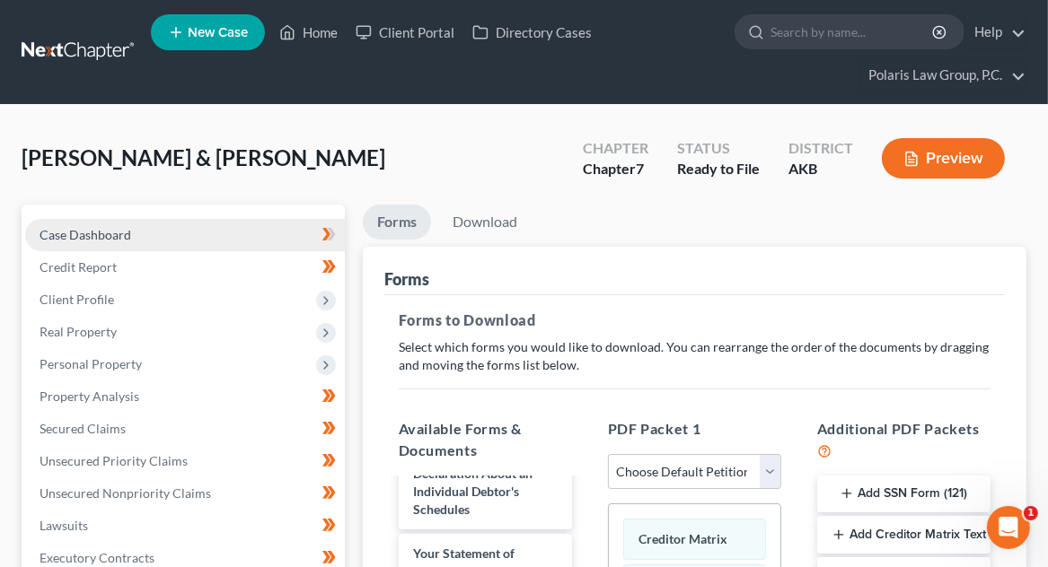
click at [106, 238] on span "Case Dashboard" at bounding box center [85, 234] width 92 height 15
select select "1"
select select "4"
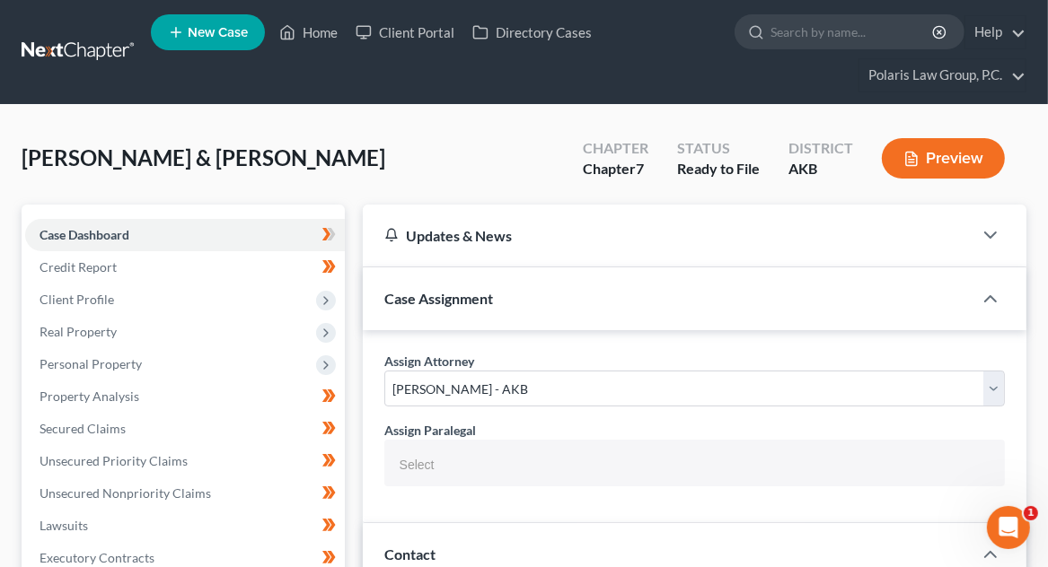
scroll to position [449, 0]
drag, startPoint x: 522, startPoint y: 4, endPoint x: 996, endPoint y: 69, distance: 477.6
click at [996, 69] on ul "New Case Home Client Portal Directory Cases - No Result - See all results Or Pr…" at bounding box center [588, 52] width 875 height 86
click at [996, 69] on link "Polaris Law Group, P.C." at bounding box center [942, 75] width 166 height 32
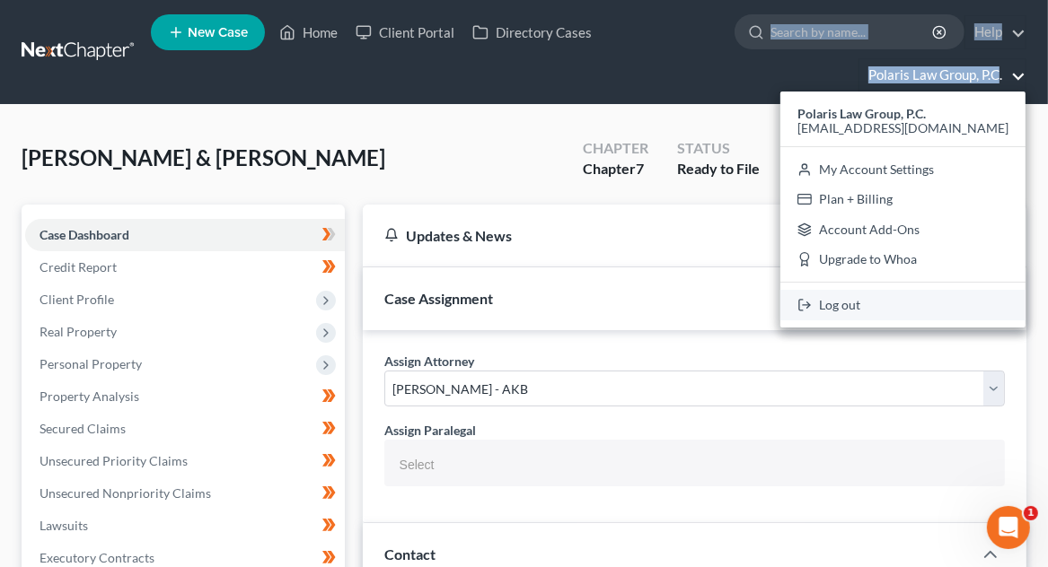
click at [862, 309] on link "Log out" at bounding box center [902, 305] width 245 height 31
